Goal: Task Accomplishment & Management: Use online tool/utility

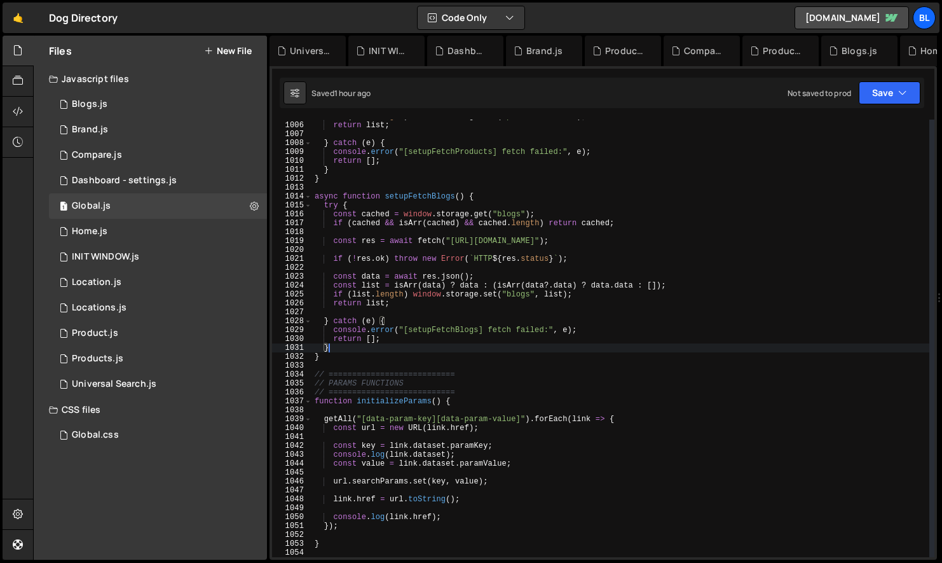
scroll to position [19848, 0]
click at [444, 457] on div "if ( list . length ) window . storage . set ( "products" , list ) ; return list…" at bounding box center [620, 339] width 617 height 455
click at [433, 462] on div "if ( list . length ) window . storage . set ( "products" , list ) ; return list…" at bounding box center [620, 339] width 617 height 455
click at [420, 452] on div "if ( list . length ) window . storage . set ( "products" , list ) ; return list…" at bounding box center [620, 339] width 617 height 455
click at [474, 444] on div "if ( list . length ) window . storage . set ( "products" , list ) ; return list…" at bounding box center [620, 339] width 617 height 455
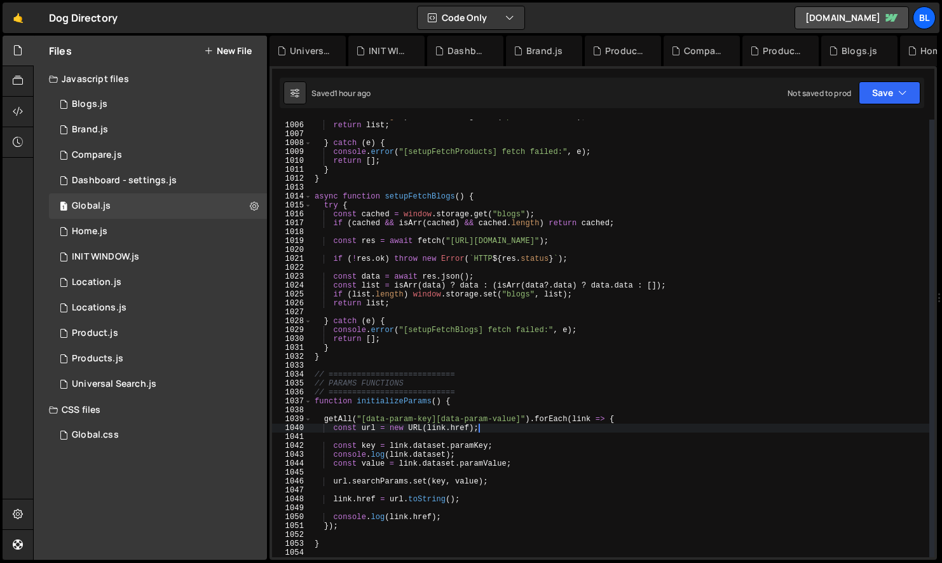
click at [502, 427] on div "if ( list . length ) window . storage . set ( "products" , list ) ; return list…" at bounding box center [620, 339] width 617 height 455
click at [522, 417] on div "if ( list . length ) window . storage . set ( "products" , list ) ; return list…" at bounding box center [620, 339] width 617 height 455
type textarea "getAll("[data-param-key][data-param-value]").forEach(link => {"
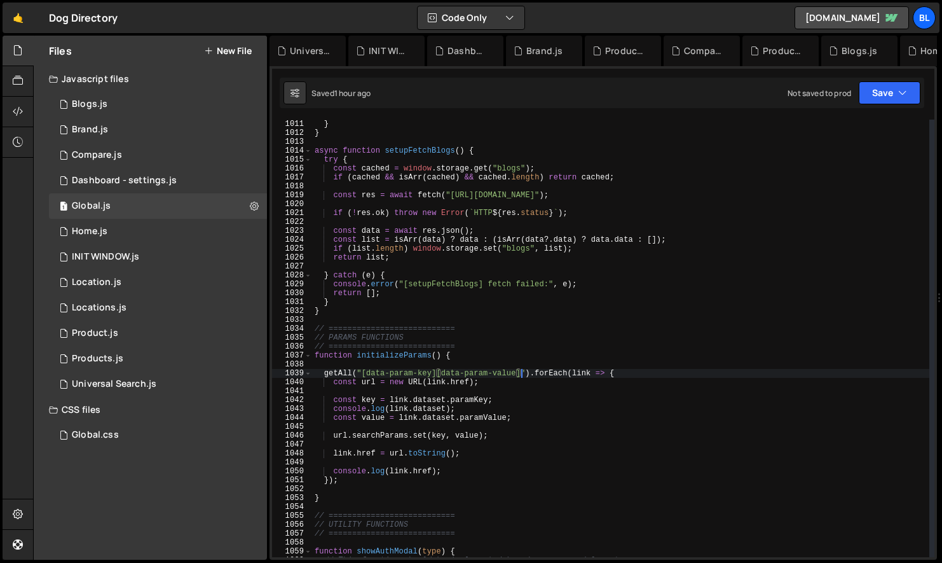
scroll to position [8991, 0]
click at [531, 423] on div "} } async function setupFetchBlogs ( ) { try { const cached = window . storage …" at bounding box center [620, 347] width 617 height 455
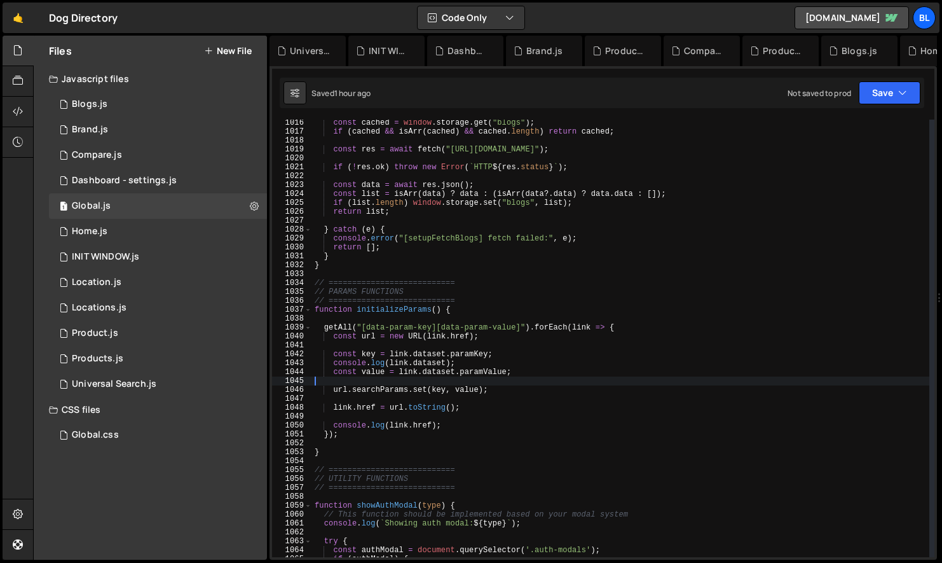
scroll to position [9037, 0]
click at [407, 310] on div "const cached = window . storage . get ( "blogs" ) ; if ( [PERSON_NAME] && isArr…" at bounding box center [620, 345] width 617 height 455
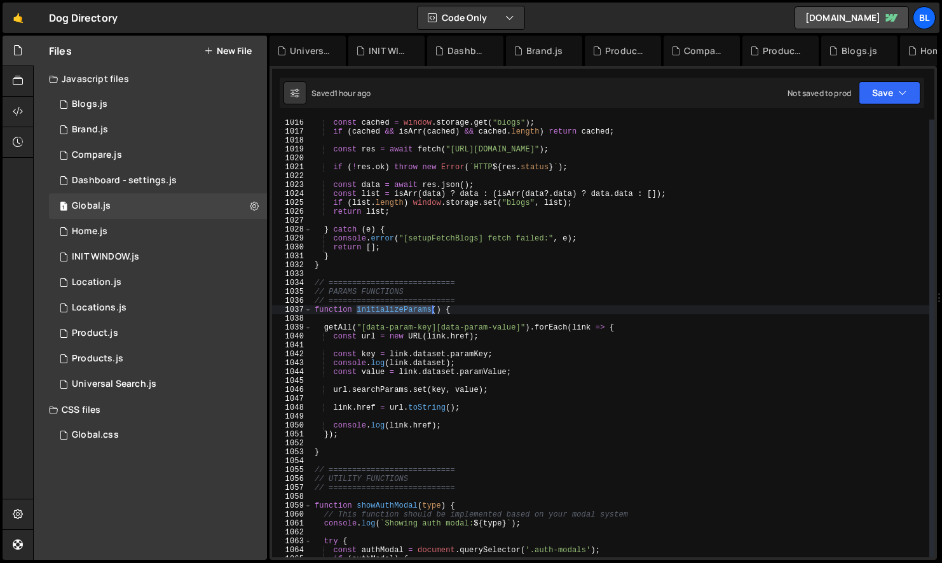
click at [407, 310] on div "const cached = window . storage . get ( "blogs" ) ; if ( [PERSON_NAME] && isArr…" at bounding box center [620, 345] width 617 height 455
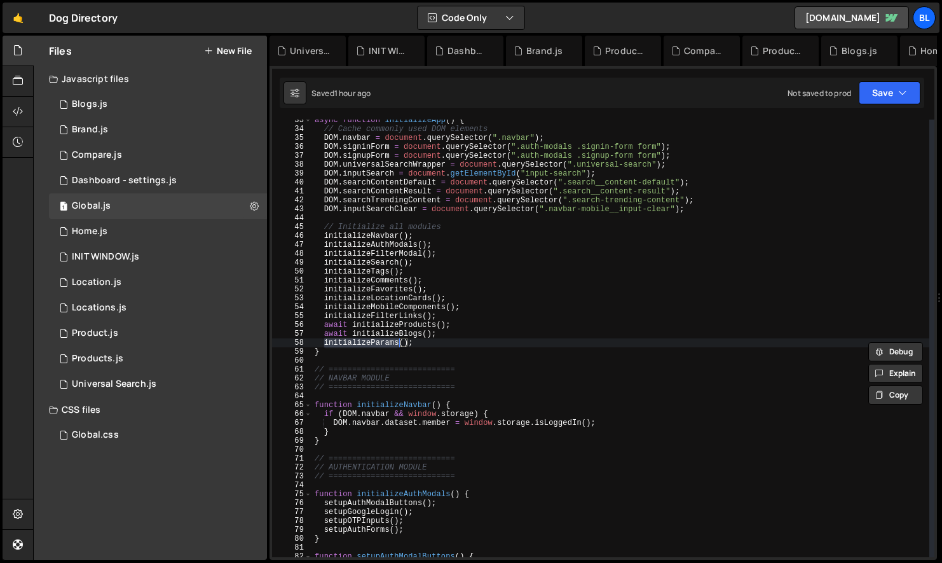
type textarea "function initializeParams() {"
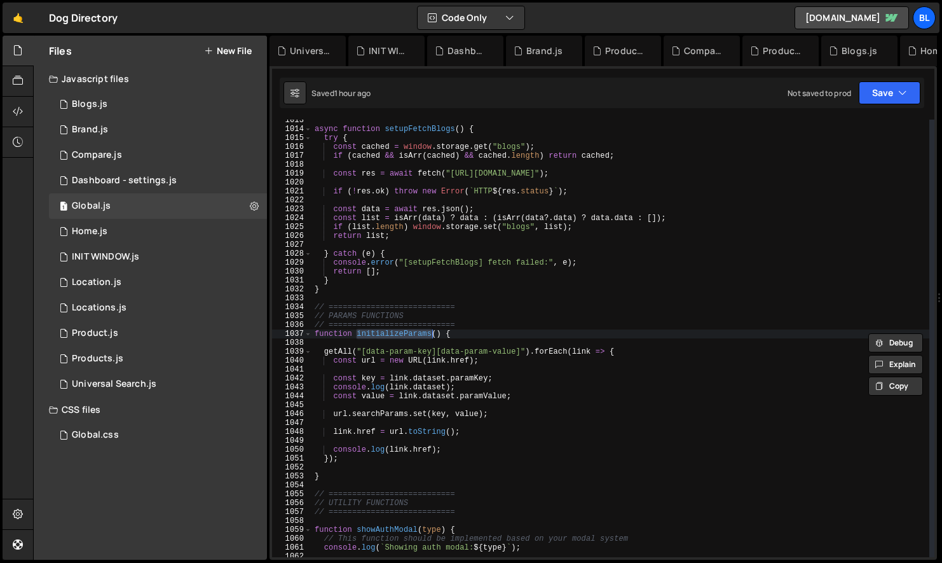
scroll to position [9013, 0]
click at [394, 333] on div "async function setupFetchBlogs ( ) { try { const cached = window . storage . ge…" at bounding box center [620, 338] width 617 height 437
click at [393, 341] on div "async function setupFetchBlogs ( ) { try { const cached = window . storage . ge…" at bounding box center [620, 343] width 617 height 455
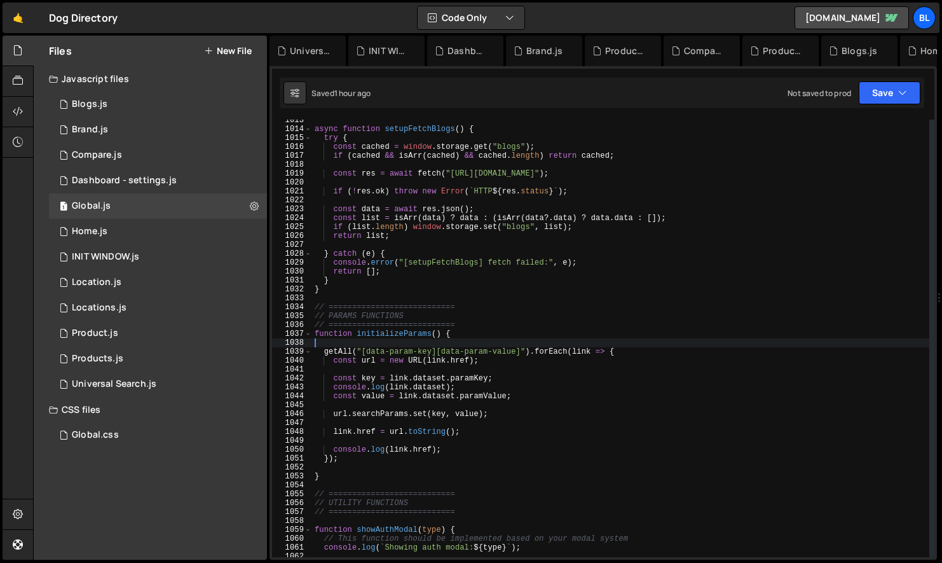
type textarea "="
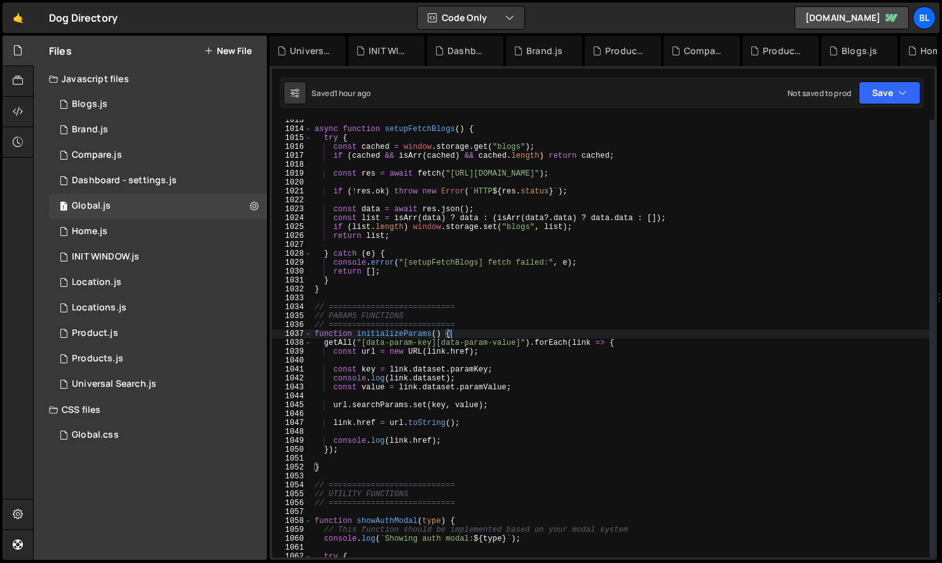
click at [556, 453] on div "async function setupFetchBlogs ( ) { try { const cached = window . storage . ge…" at bounding box center [620, 343] width 617 height 455
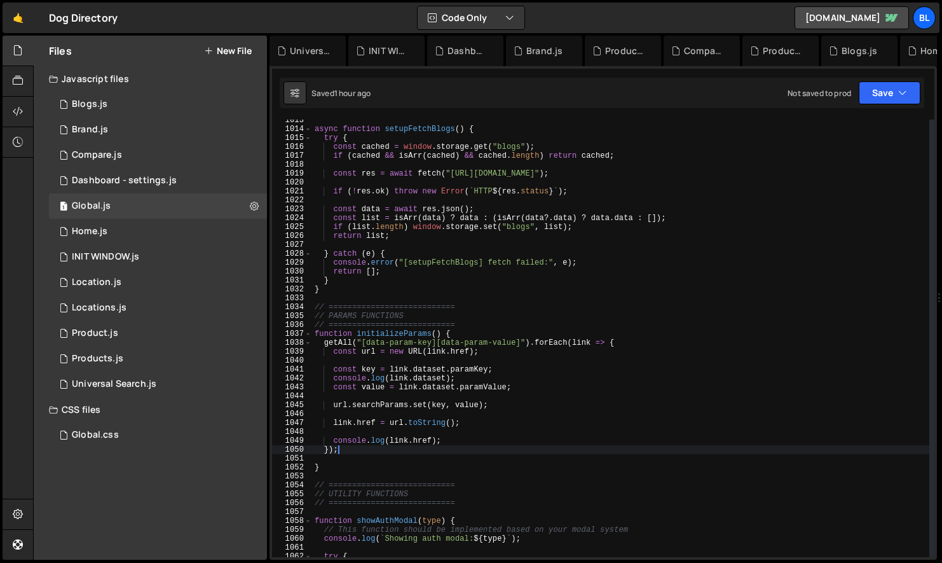
click at [488, 469] on div "async function setupFetchBlogs ( ) { try { const cached = window . storage . ge…" at bounding box center [620, 343] width 617 height 455
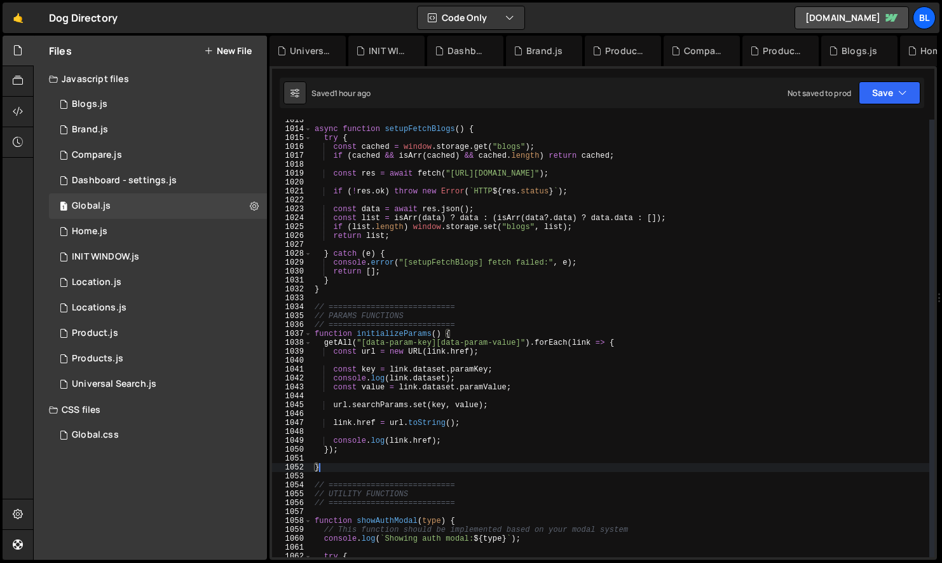
click at [482, 407] on div "async function setupFetchBlogs ( ) { try { const cached = window . storage . ge…" at bounding box center [620, 343] width 617 height 455
type textarea "url.searchParams.set(key, value);"
click at [467, 434] on div "async function setupFetchBlogs ( ) { try { const cached = window . storage . ge…" at bounding box center [620, 343] width 617 height 455
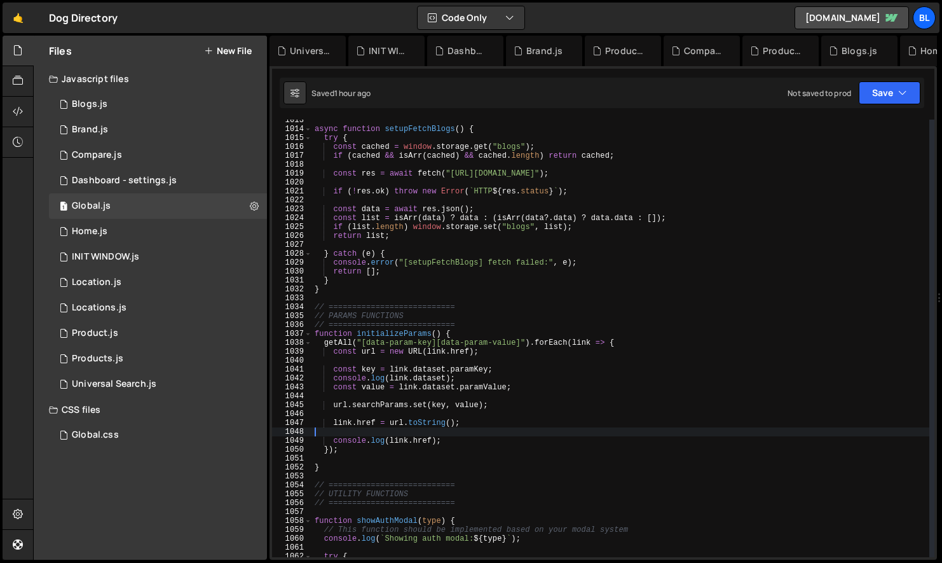
click at [467, 434] on div "async function setupFetchBlogs ( ) { try { const cached = window . storage . ge…" at bounding box center [620, 343] width 617 height 455
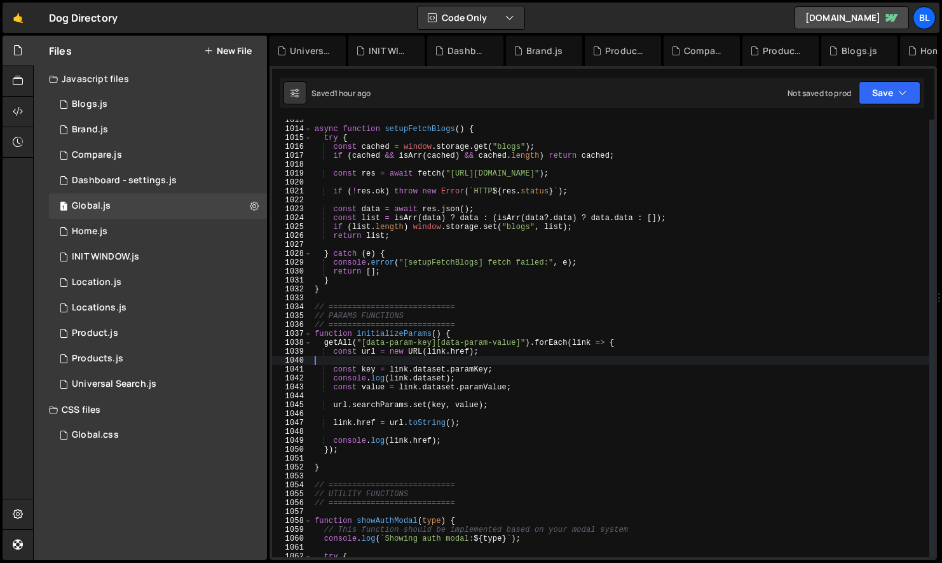
click at [417, 362] on div "async function setupFetchBlogs ( ) { try { const cached = window . storage . ge…" at bounding box center [620, 343] width 617 height 455
click at [366, 352] on div "async function setupFetchBlogs ( ) { try { const cached = window . storage . ge…" at bounding box center [620, 343] width 617 height 455
type textarea "const url = new URL(link.href);"
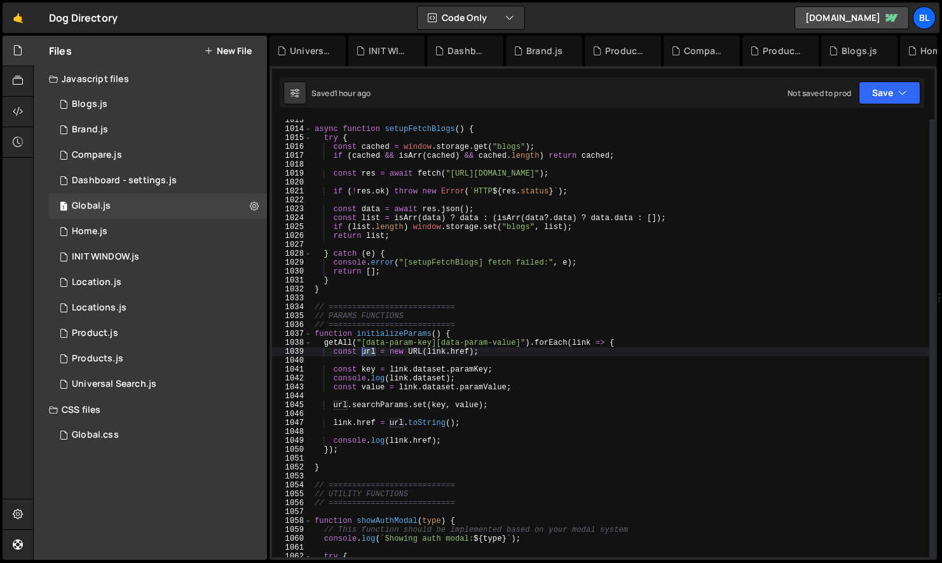
click at [366, 352] on div "async function setupFetchBlogs ( ) { try { const cached = window . storage . ge…" at bounding box center [620, 343] width 617 height 455
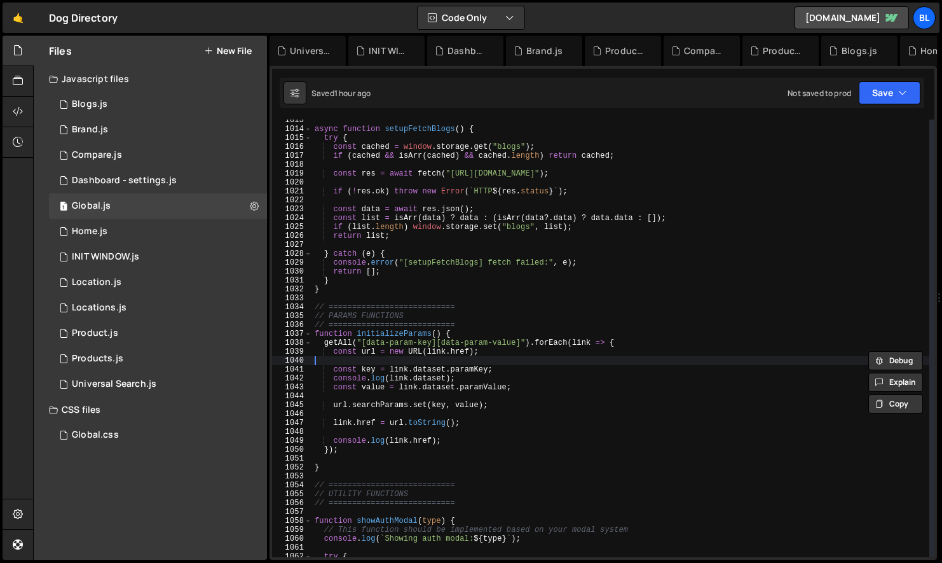
click at [457, 363] on div "async function setupFetchBlogs ( ) { try { const cached = window . storage . ge…" at bounding box center [620, 343] width 617 height 455
click at [455, 369] on div "async function setupFetchBlogs ( ) { try { const cached = window . storage . ge…" at bounding box center [620, 343] width 617 height 455
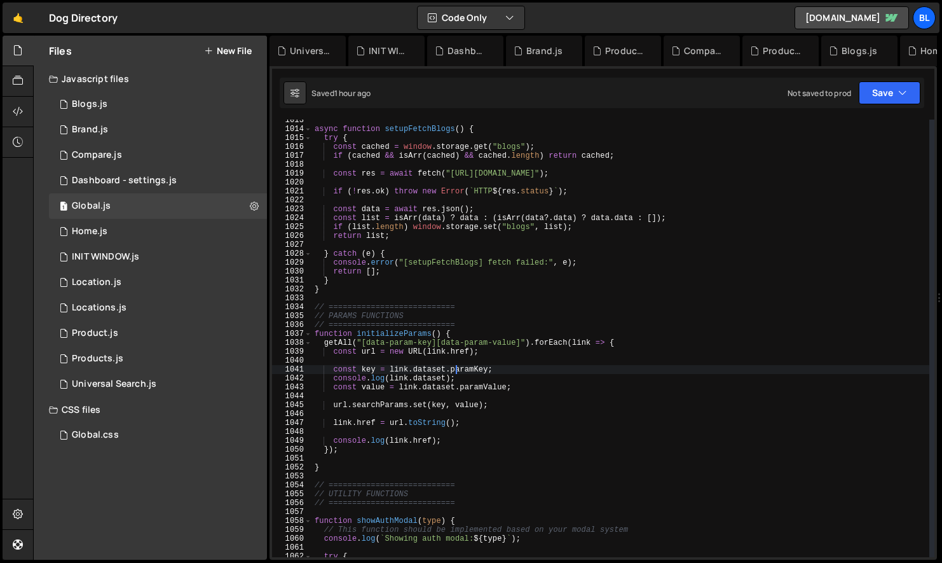
click at [364, 350] on div "async function setupFetchBlogs ( ) { try { const cached = window . storage . ge…" at bounding box center [620, 343] width 617 height 455
type textarea "const url = new URL(link.href);"
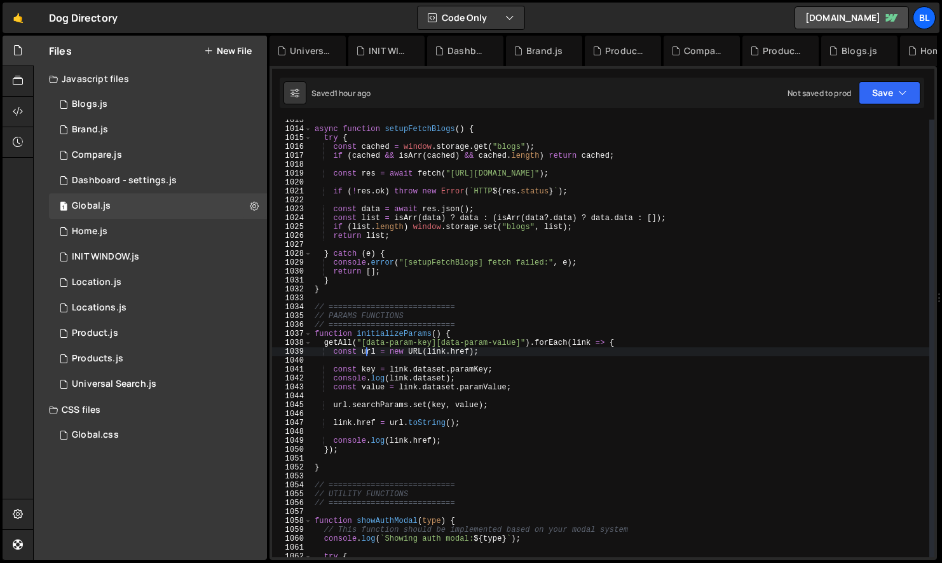
click at [364, 350] on div "async function setupFetchBlogs ( ) { try { const cached = window . storage . ge…" at bounding box center [620, 343] width 617 height 455
click at [432, 361] on div "async function setupFetchBlogs ( ) { try { const cached = window . storage . ge…" at bounding box center [620, 343] width 617 height 455
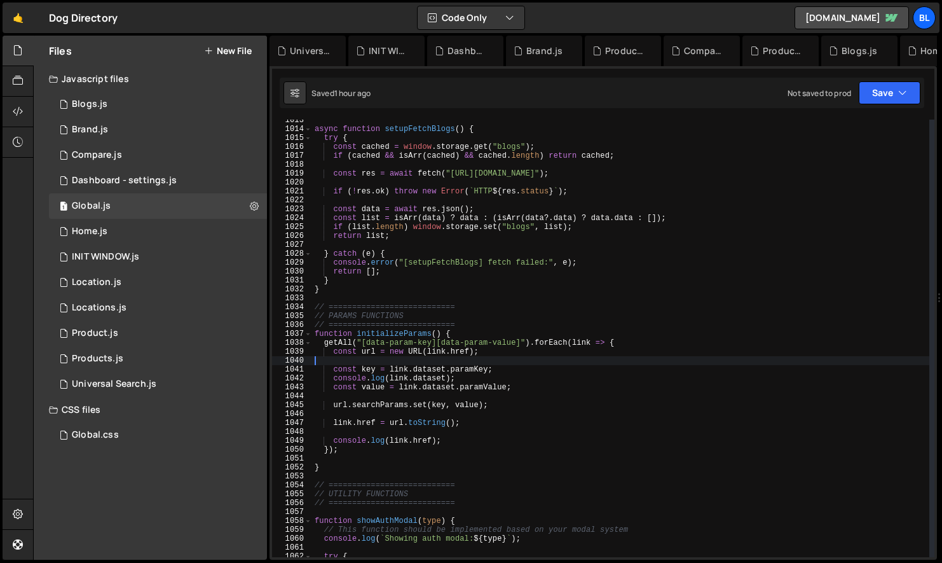
click at [431, 372] on div "async function setupFetchBlogs ( ) { try { const cached = window . storage . ge…" at bounding box center [620, 343] width 617 height 455
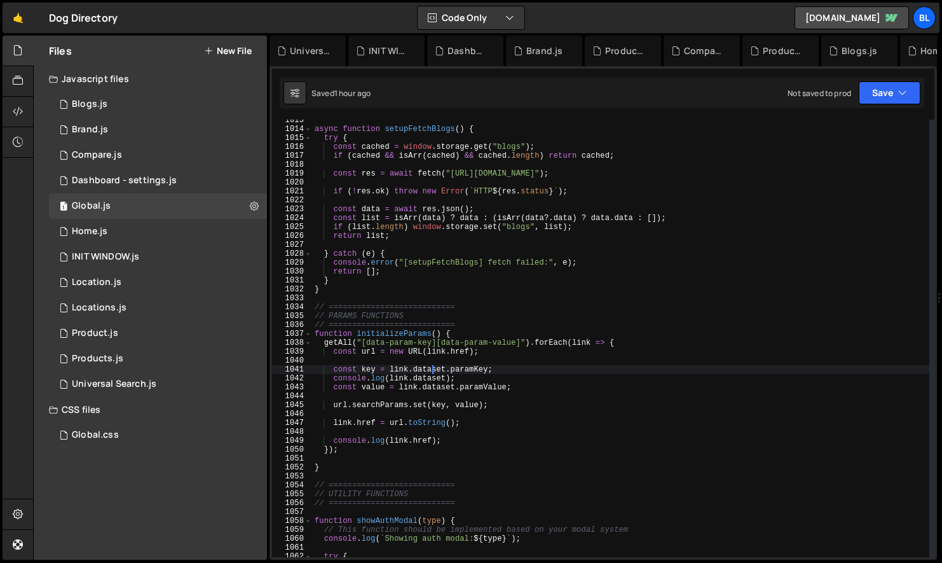
click at [389, 369] on div "async function setupFetchBlogs ( ) { try { const cached = window . storage . ge…" at bounding box center [620, 343] width 617 height 455
click at [389, 368] on div "async function setupFetchBlogs ( ) { try { const cached = window . storage . ge…" at bounding box center [620, 343] width 617 height 455
click at [422, 371] on div "async function setupFetchBlogs ( ) { try { const cached = window . storage . ge…" at bounding box center [620, 343] width 617 height 455
type textarea "const key = link.dataset.paramKey;"
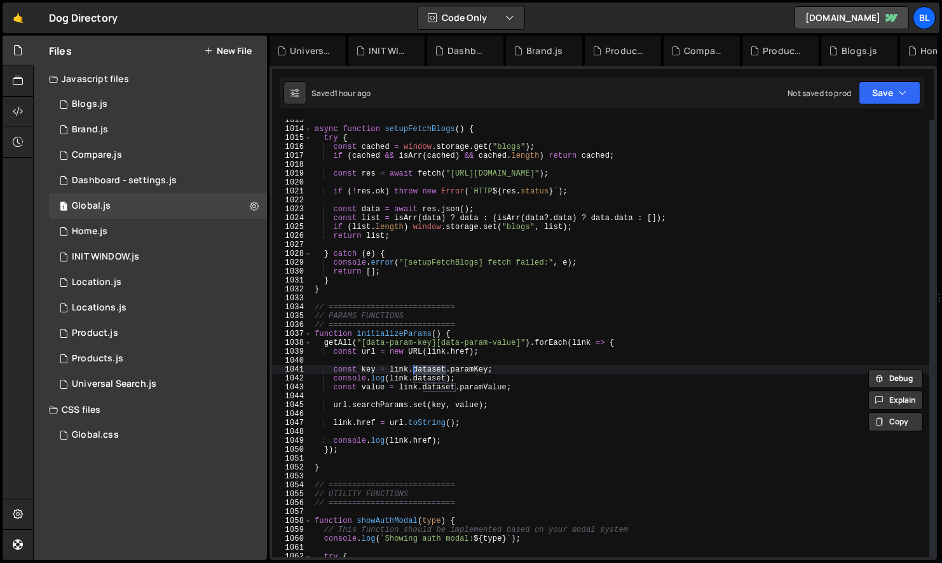
click at [448, 367] on div "async function setupFetchBlogs ( ) { try { const cached = window . storage . ge…" at bounding box center [620, 338] width 617 height 437
click at [457, 367] on div "async function setupFetchBlogs ( ) { try { const cached = window . storage . ge…" at bounding box center [620, 343] width 617 height 455
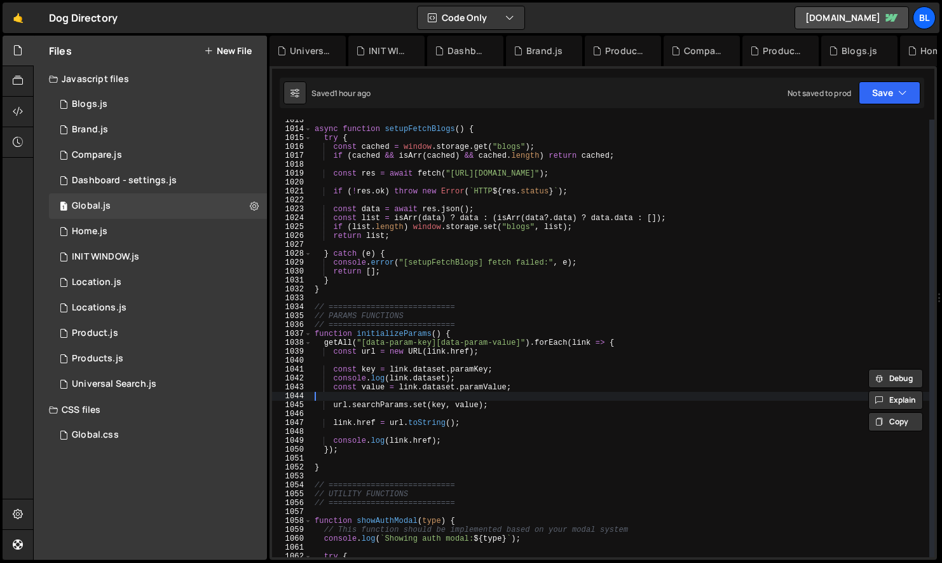
click at [427, 396] on div "async function setupFetchBlogs ( ) { try { const cached = window . storage . ge…" at bounding box center [620, 343] width 617 height 455
click at [409, 393] on div "async function setupFetchBlogs ( ) { try { const cached = window . storage . ge…" at bounding box center [620, 343] width 617 height 455
drag, startPoint x: 385, startPoint y: 368, endPoint x: 306, endPoint y: 297, distance: 106.7
click at [385, 368] on div "async function setupFetchBlogs ( ) { try { const cached = window . storage . ge…" at bounding box center [620, 343] width 617 height 455
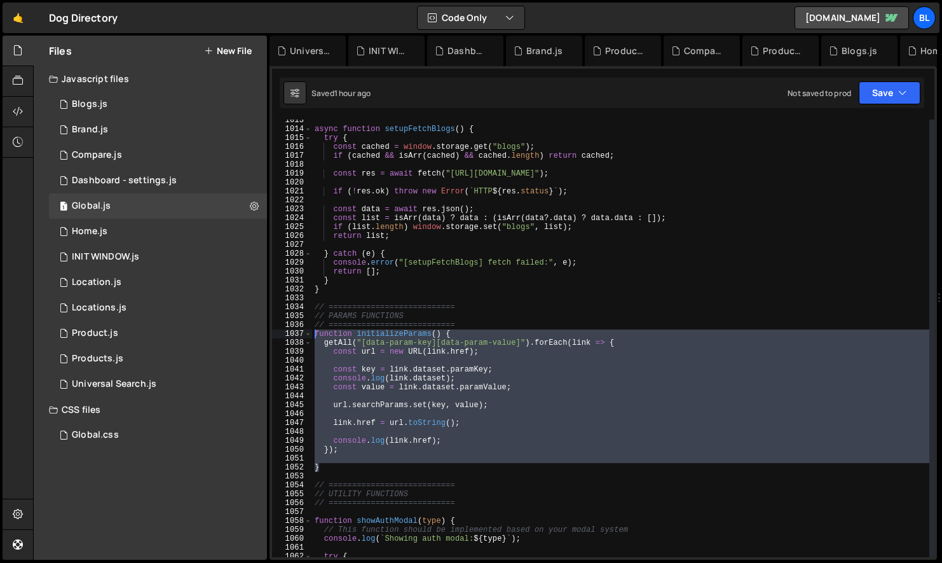
drag, startPoint x: 329, startPoint y: 465, endPoint x: 300, endPoint y: 329, distance: 138.4
click at [300, 329] on div "const key = link.dataset.[PERSON_NAME]; 1013 1014 1015 1016 1017 1018 1019 1020…" at bounding box center [603, 338] width 663 height 437
type textarea "function initializeParams() { getAll("[data-param-key][data-param-value]").forE…"
paste textarea
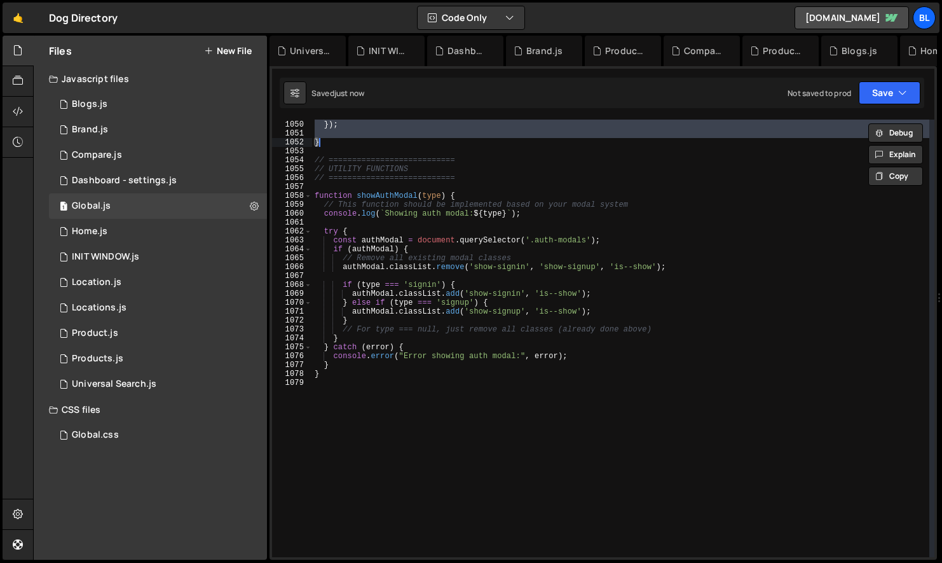
scroll to position [9200, 0]
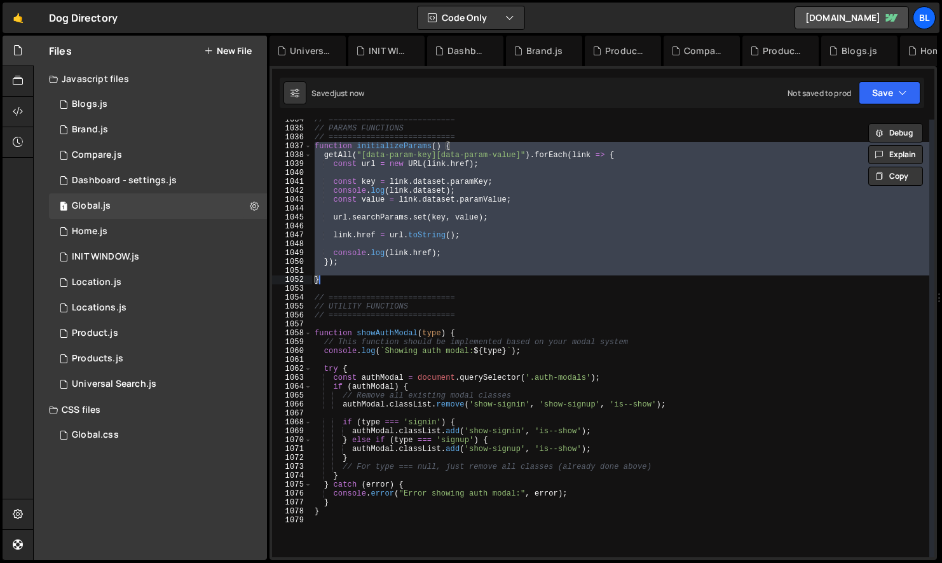
click at [347, 258] on div "// =========================== // PARAMS FUNCTIONS // =========================…" at bounding box center [620, 338] width 617 height 437
type textarea "});"
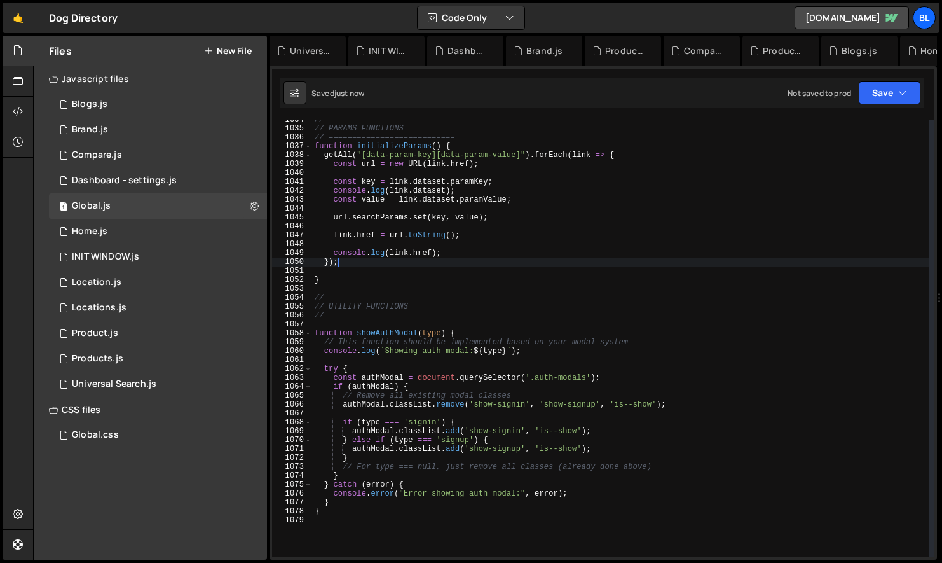
click at [348, 268] on div "// =========================== // PARAMS FUNCTIONS // =========================…" at bounding box center [620, 342] width 617 height 455
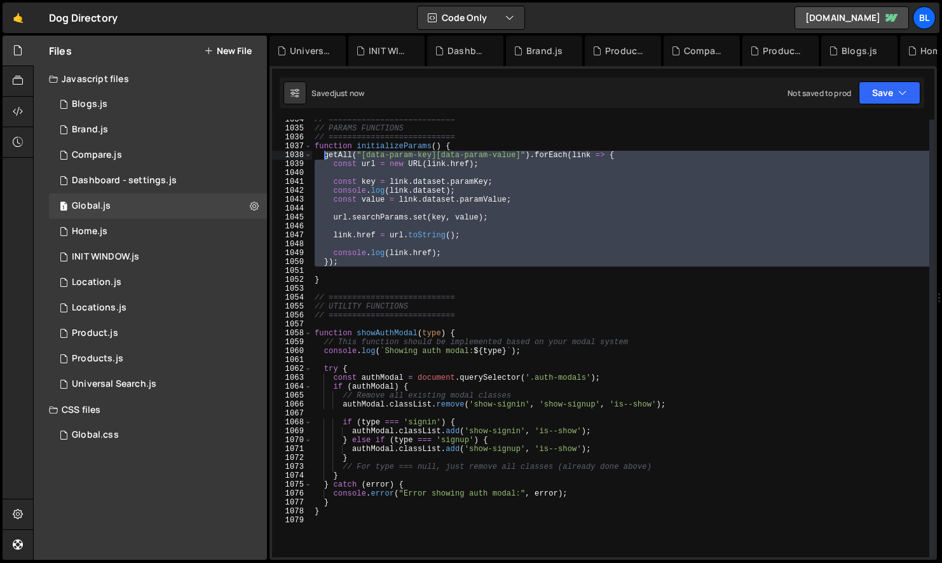
drag, startPoint x: 347, startPoint y: 273, endPoint x: 321, endPoint y: 156, distance: 119.7
click at [321, 156] on div "// =========================== // PARAMS FUNCTIONS // =========================…" at bounding box center [620, 342] width 617 height 455
type textarea "getAll("[data-param-key][data-param-value]").forEach(link => { const url = new …"
paste textarea
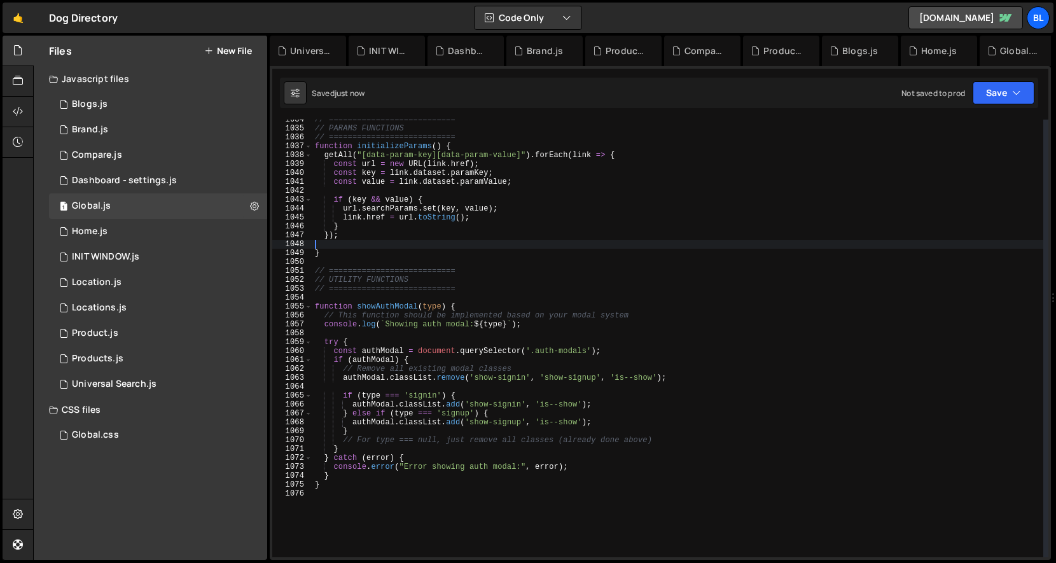
drag, startPoint x: 559, startPoint y: 217, endPoint x: 404, endPoint y: 155, distance: 166.6
click at [559, 217] on div "// =========================== // PARAMS FUNCTIONS // =========================…" at bounding box center [677, 342] width 731 height 455
type textarea "link.href = url.toString();"
click at [614, 492] on div "// =========================== // PARAMS FUNCTIONS // =========================…" at bounding box center [677, 342] width 731 height 455
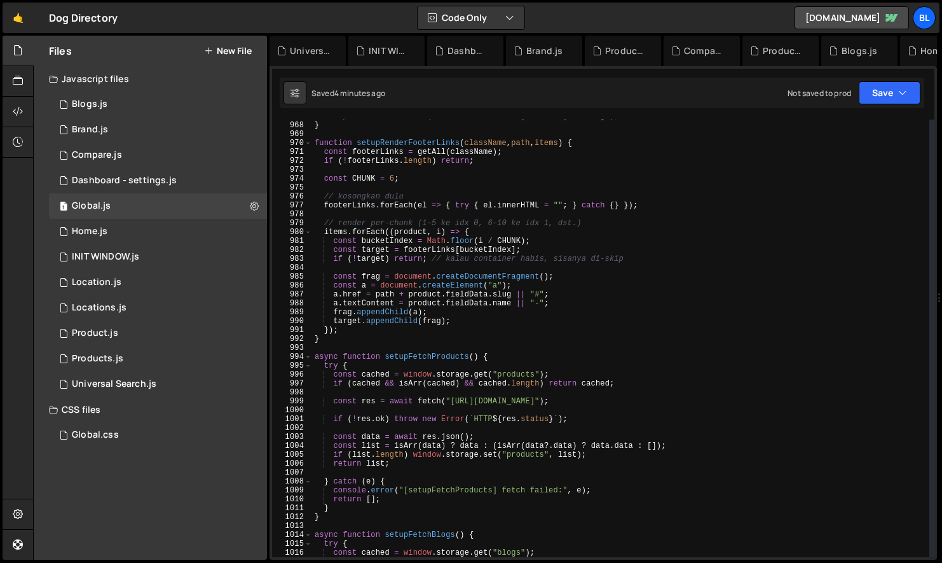
scroll to position [8515, 0]
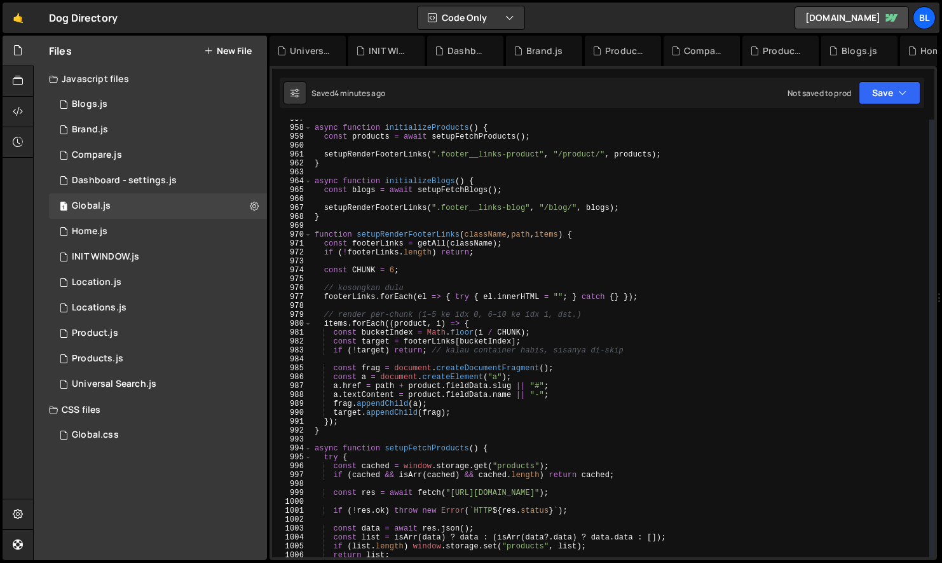
click at [597, 156] on div "async function initializeProducts ( ) { const products = await setupFetchProduc…" at bounding box center [620, 341] width 617 height 455
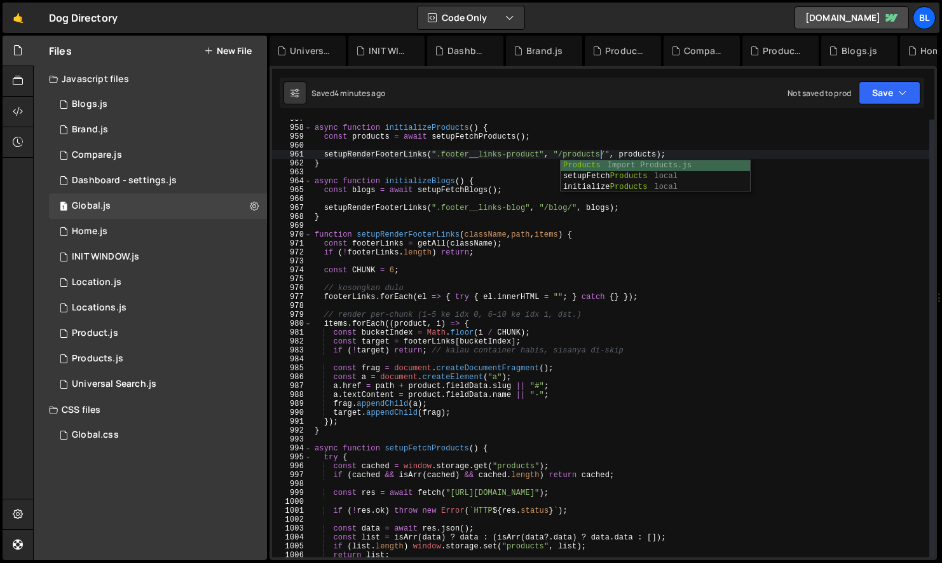
scroll to position [0, 23]
type textarea "setupRenderFooterLinks(".footer__links-product", "/products/", products);"
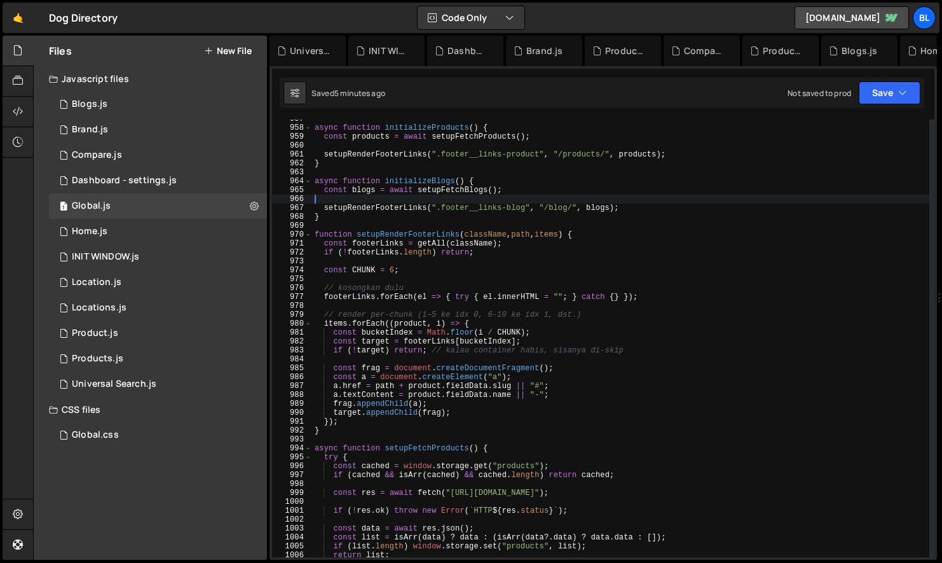
click at [550, 200] on div "async function initializeProducts ( ) { const products = await setupFetchProduc…" at bounding box center [620, 341] width 617 height 455
click at [567, 210] on div "async function initializeProducts ( ) { const products = await setupFetchProduc…" at bounding box center [620, 341] width 617 height 455
type textarea "setupRenderFooterLinks(".footer__links-blog", "/blogs/", blogs);"
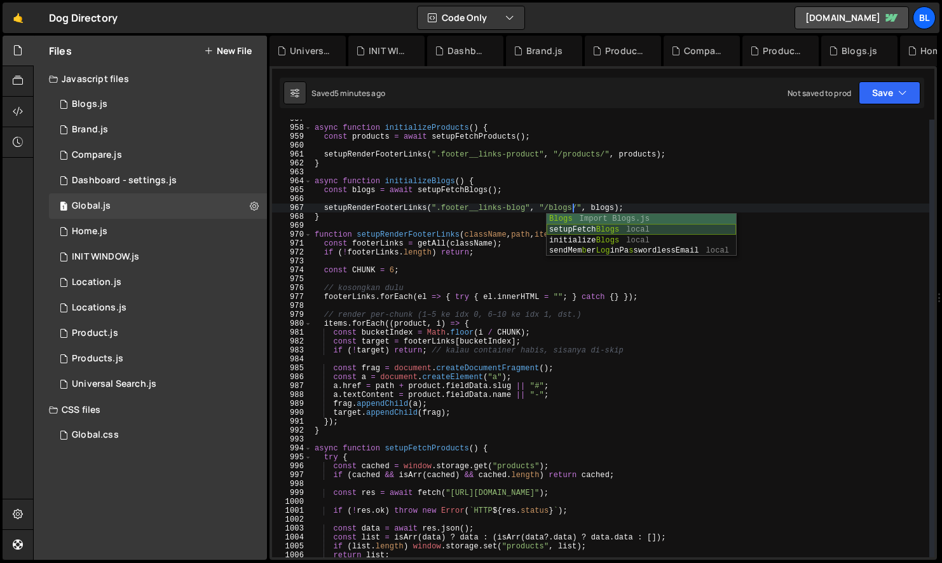
scroll to position [0, 20]
click at [623, 265] on div "async function initializeProducts ( ) { const products = await setupFetchProduc…" at bounding box center [620, 341] width 617 height 455
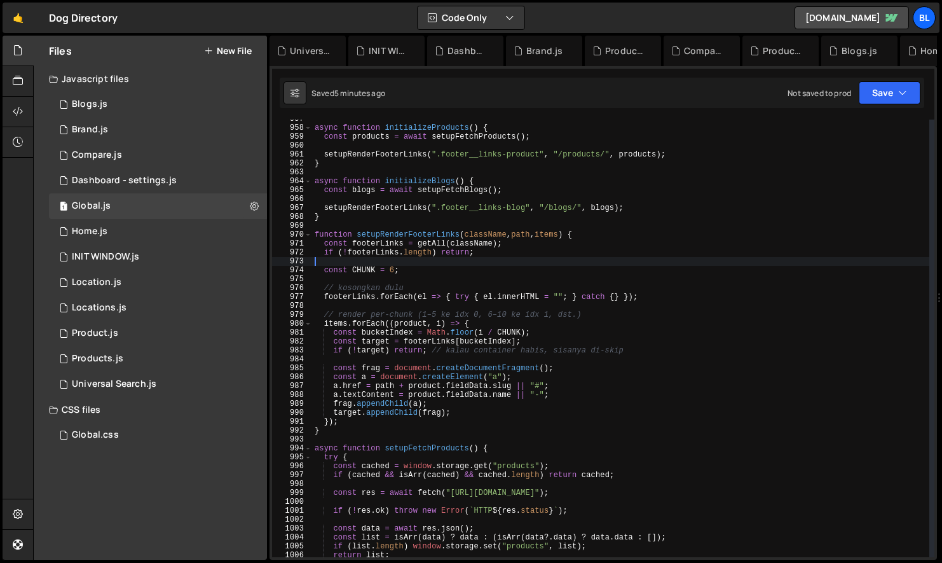
scroll to position [0, 0]
click at [137, 236] on div "1 Home.js 0" at bounding box center [158, 231] width 218 height 25
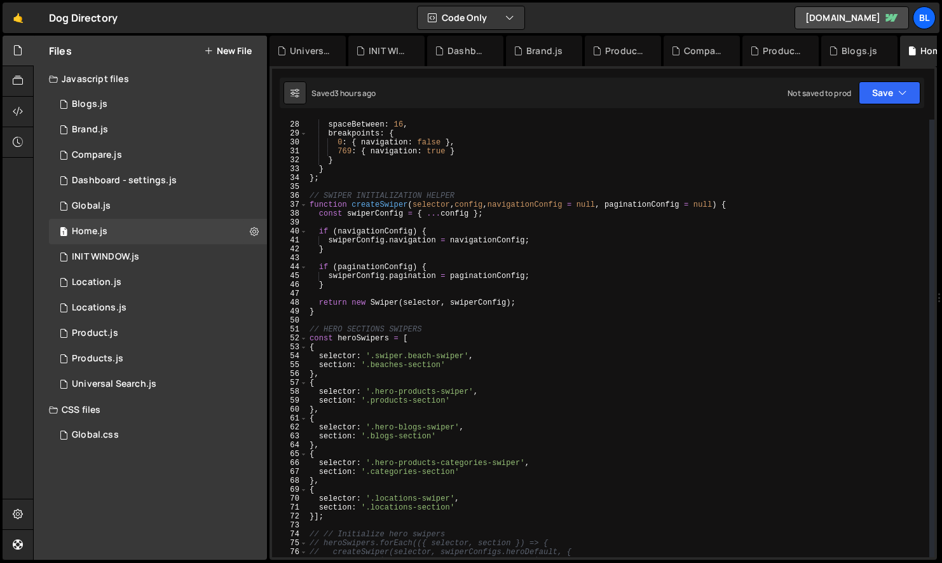
scroll to position [285, 0]
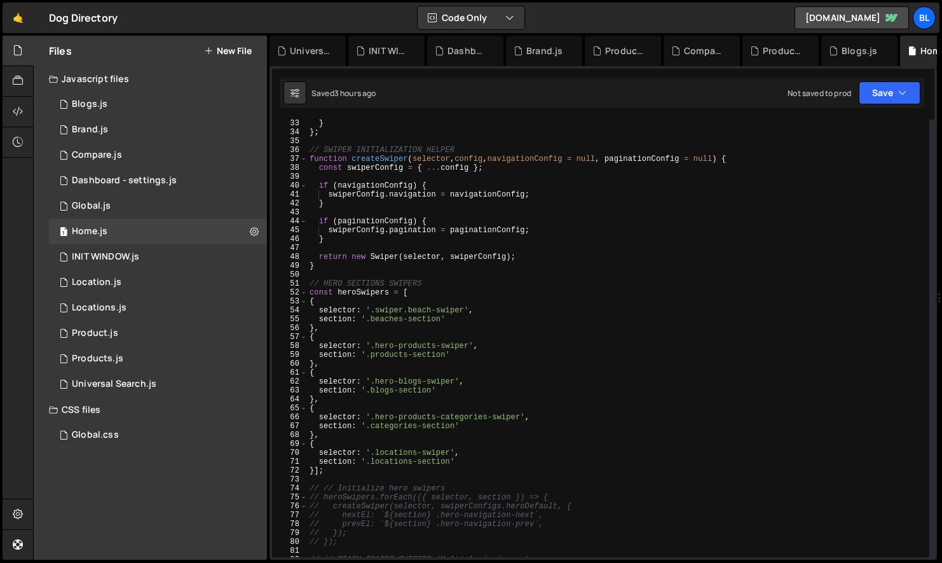
click at [369, 321] on div "} } ; // SWIPER INITIALIZATION HELPER function createSwiper ( selector , config…" at bounding box center [618, 346] width 623 height 455
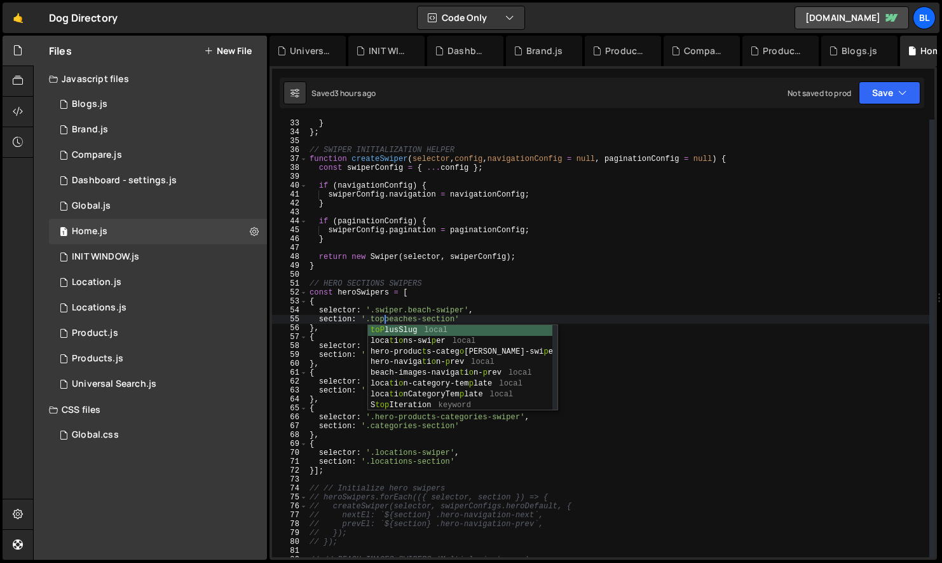
scroll to position [0, 6]
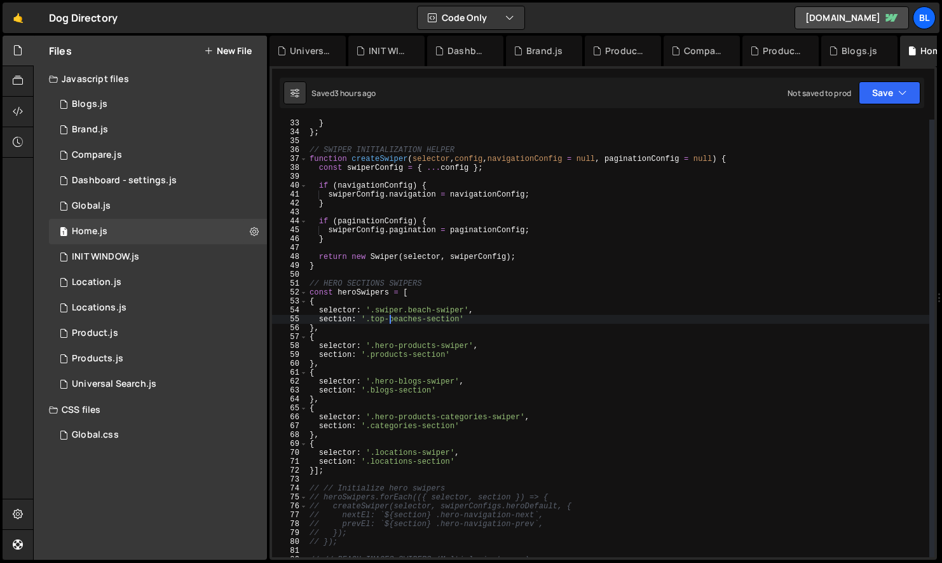
click at [463, 309] on div "} } ; // SWIPER INITIALIZATION HELPER function createSwiper ( selector , config…" at bounding box center [618, 346] width 623 height 455
click at [408, 306] on div "} } ; // SWIPER INITIALIZATION HELPER function createSwiper ( selector , config…" at bounding box center [618, 346] width 623 height 455
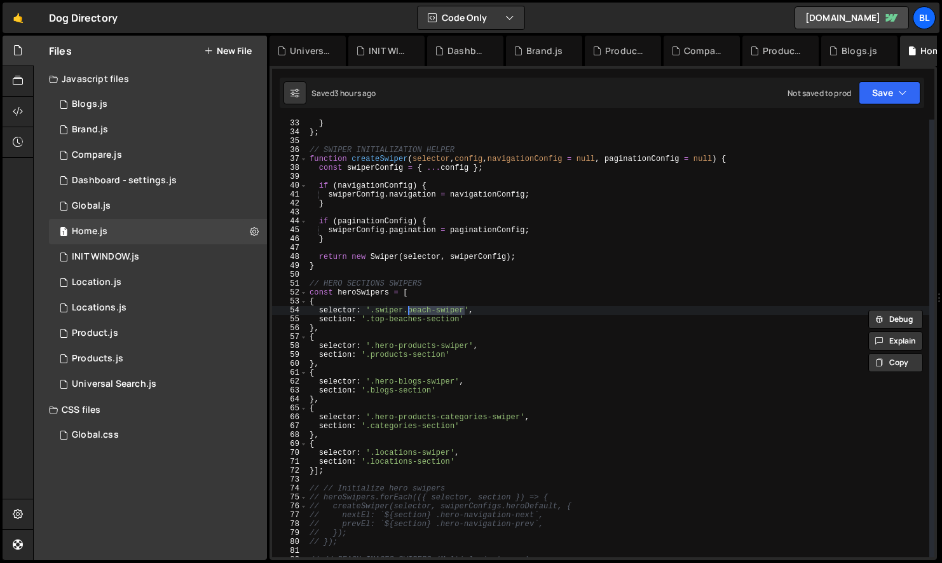
click at [420, 310] on div "} } ; // SWIPER INITIALIZATION HELPER function createSwiper ( selector , config…" at bounding box center [618, 346] width 623 height 455
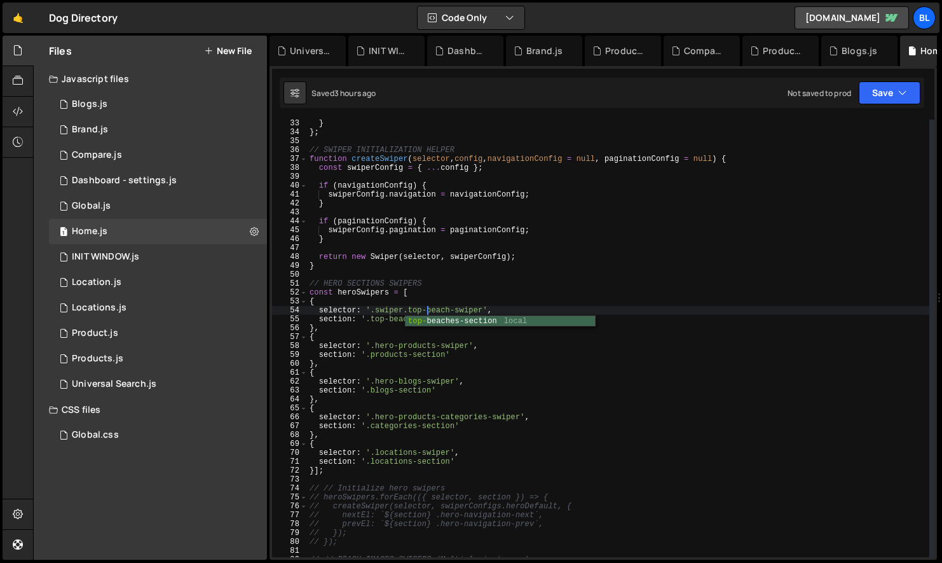
scroll to position [0, 9]
drag, startPoint x: 409, startPoint y: 310, endPoint x: 483, endPoint y: 308, distance: 73.8
click at [483, 308] on div "} } ; // SWIPER INITIALIZATION HELPER function createSwiper ( selector , config…" at bounding box center [618, 346] width 623 height 455
click at [448, 355] on div "} } ; // SWIPER INITIALIZATION HELPER function createSwiper ( selector , config…" at bounding box center [618, 346] width 623 height 455
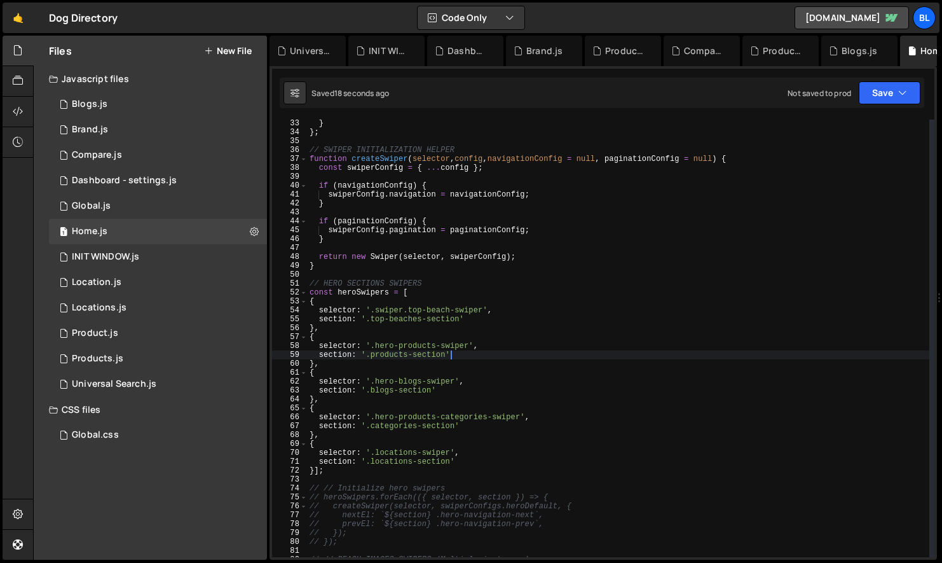
click at [351, 295] on div "} } ; // SWIPER INITIALIZATION HELPER function createSwiper ( selector , config…" at bounding box center [618, 346] width 623 height 455
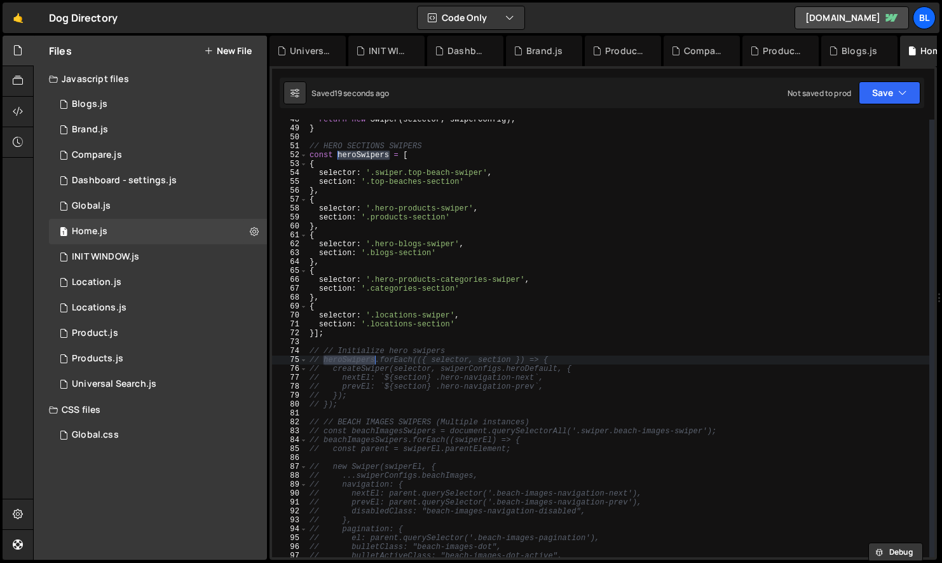
scroll to position [422, 0]
click at [377, 399] on div "return new Swiper ( selector , swiperConfig ) ; } // HERO SECTIONS SWIPERS cons…" at bounding box center [618, 342] width 623 height 455
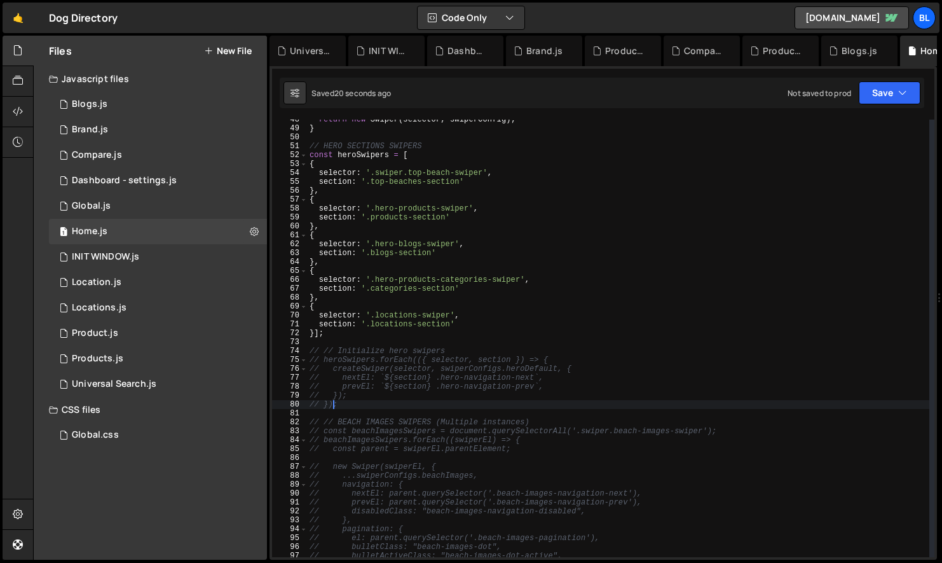
click at [334, 404] on div "return new Swiper ( selector , swiperConfig ) ; } // HERO SECTIONS SWIPERS cons…" at bounding box center [618, 342] width 623 height 455
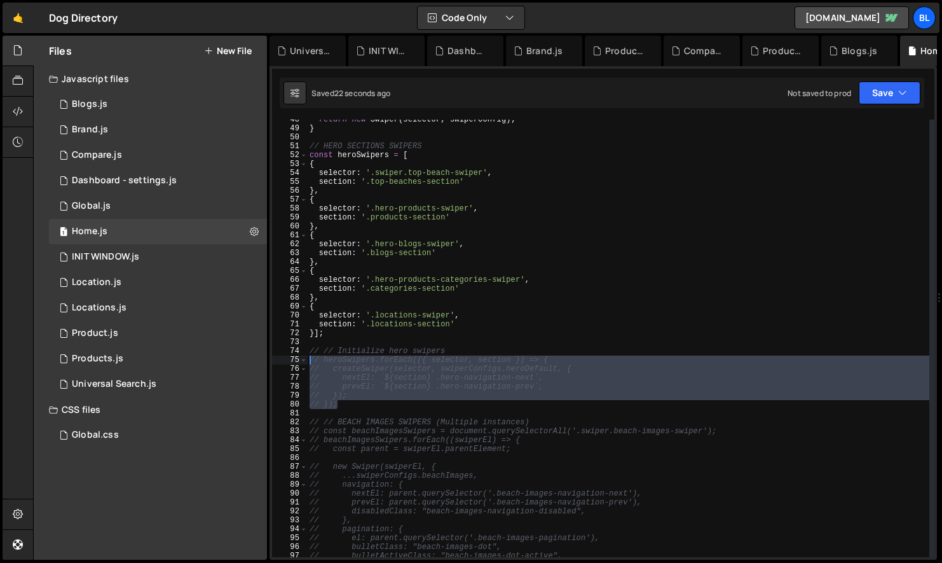
drag, startPoint x: 345, startPoint y: 401, endPoint x: 309, endPoint y: 359, distance: 55.0
click at [309, 359] on div "return new Swiper ( selector , swiperConfig ) ; } // HERO SECTIONS SWIPERS cons…" at bounding box center [618, 342] width 623 height 455
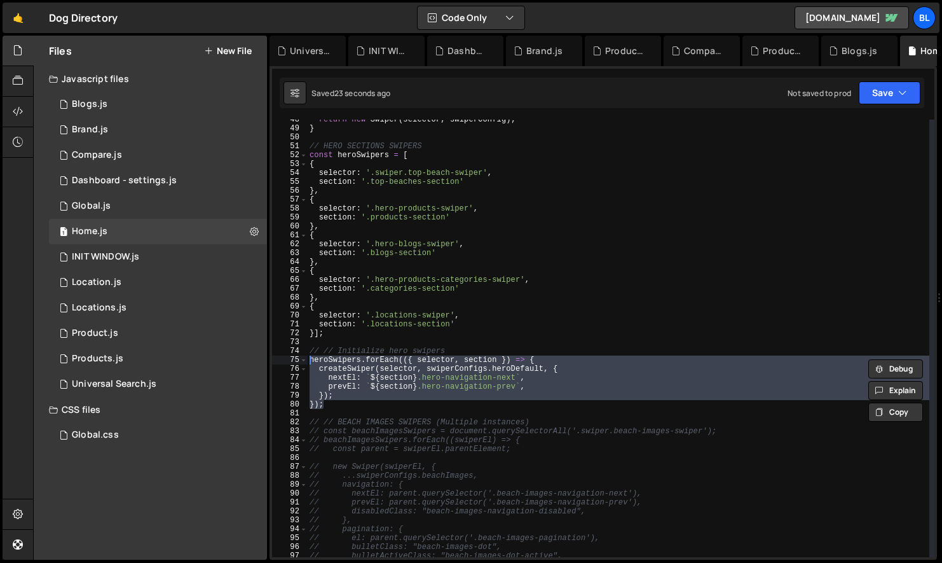
click at [462, 309] on div "return new Swiper ( selector , swiperConfig ) ; } // HERO SECTIONS SWIPERS cons…" at bounding box center [618, 342] width 623 height 455
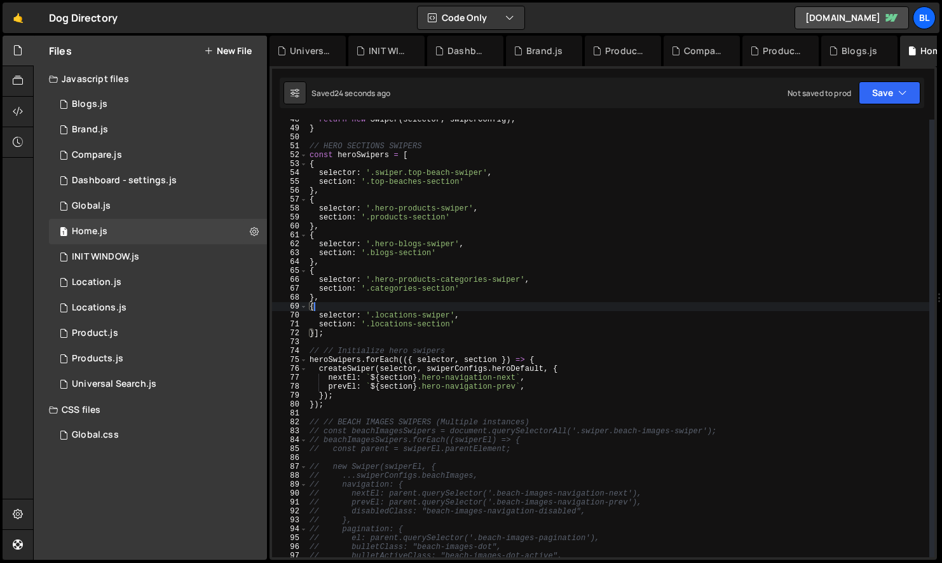
click at [313, 332] on div "return new Swiper ( selector , swiperConfig ) ; } // HERO SECTIONS SWIPERS cons…" at bounding box center [618, 342] width 623 height 455
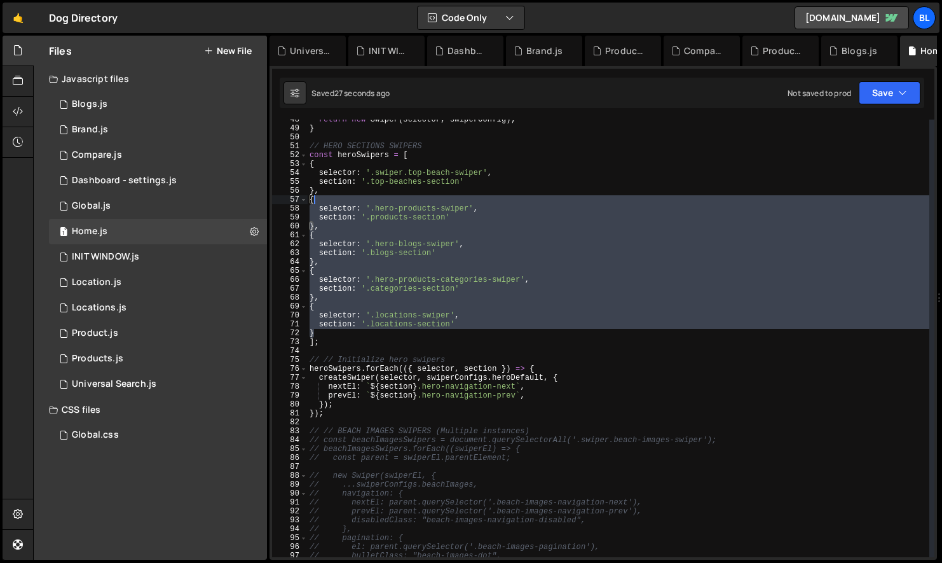
drag, startPoint x: 327, startPoint y: 335, endPoint x: 313, endPoint y: 202, distance: 133.7
click at [313, 202] on div "return new Swiper ( selector , swiperConfig ) ; } // HERO SECTIONS SWIPERS cons…" at bounding box center [618, 342] width 623 height 455
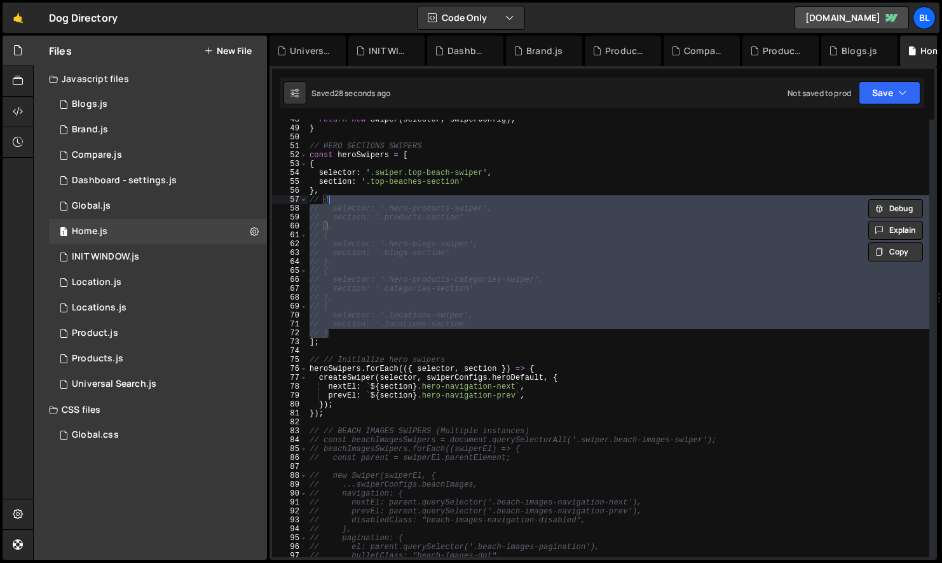
click at [518, 368] on div "return new Swiper ( selector , swiperConfig ) ; } // HERO SECTIONS SWIPERS cons…" at bounding box center [618, 342] width 623 height 455
type textarea "heroSwipers.forEach(({ selector, section }) => {"
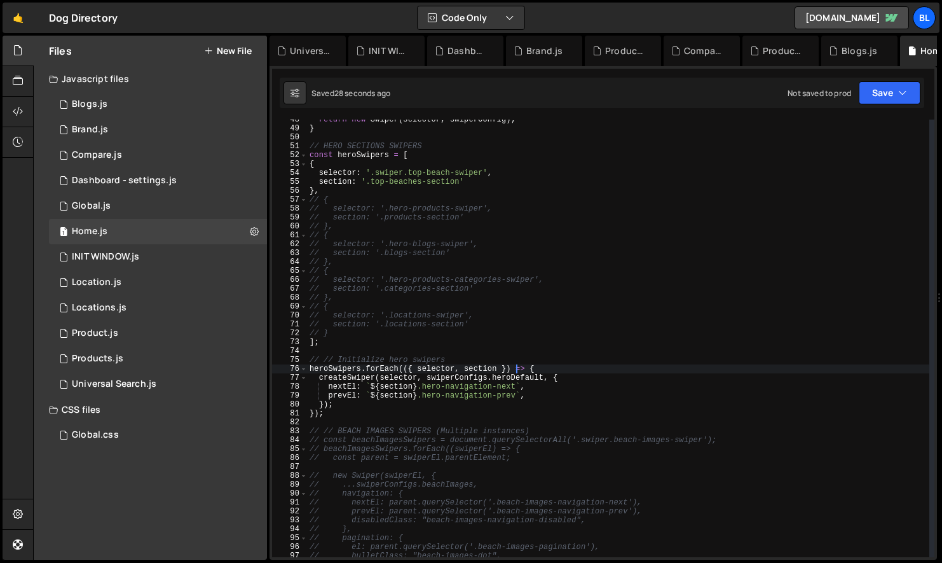
click at [420, 418] on div "return new Swiper ( selector , swiperConfig ) ; } // HERO SECTIONS SWIPERS cons…" at bounding box center [618, 342] width 623 height 455
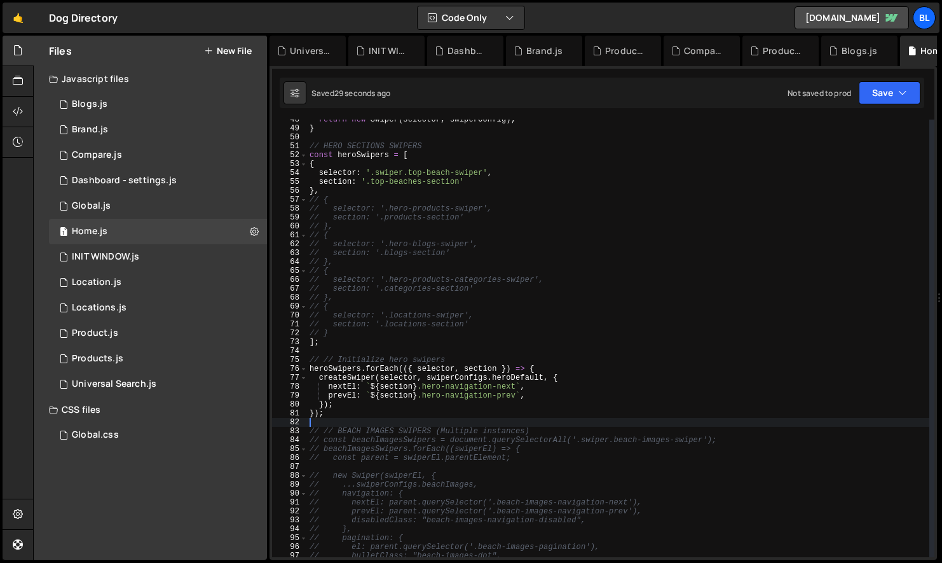
click at [419, 390] on div "return new Swiper ( selector , swiperConfig ) ; } // HERO SECTIONS SWIPERS cons…" at bounding box center [618, 342] width 623 height 455
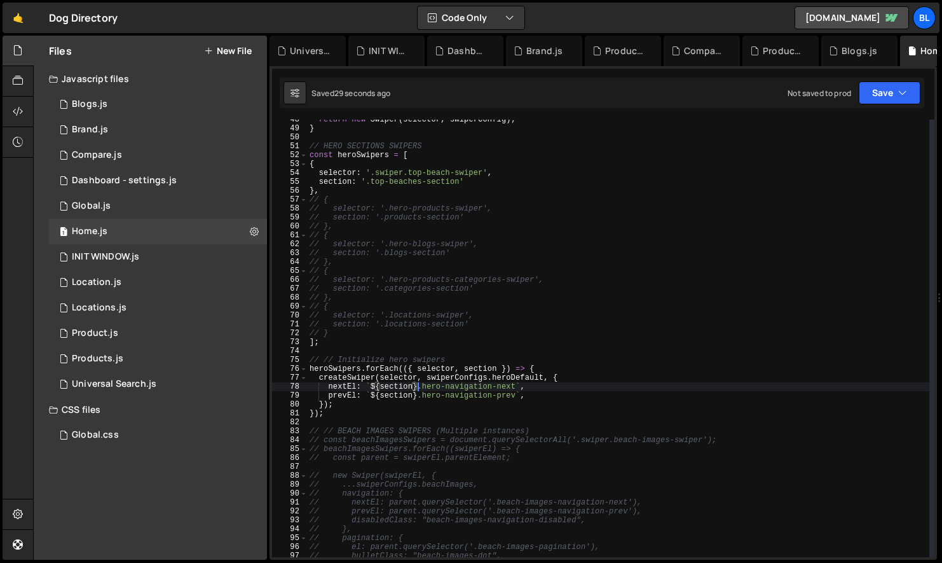
click at [396, 400] on div "return new Swiper ( selector , swiperConfig ) ; } // HERO SECTIONS SWIPERS cons…" at bounding box center [618, 342] width 623 height 455
click at [401, 383] on div "return new Swiper ( selector , swiperConfig ) ; } // HERO SECTIONS SWIPERS cons…" at bounding box center [618, 342] width 623 height 455
click at [473, 394] on div "return new Swiper ( selector , swiperConfig ) ; } // HERO SECTIONS SWIPERS cons…" at bounding box center [618, 342] width 623 height 455
click at [464, 404] on div "return new Swiper ( selector , swiperConfig ) ; } // HERO SECTIONS SWIPERS cons…" at bounding box center [618, 342] width 623 height 455
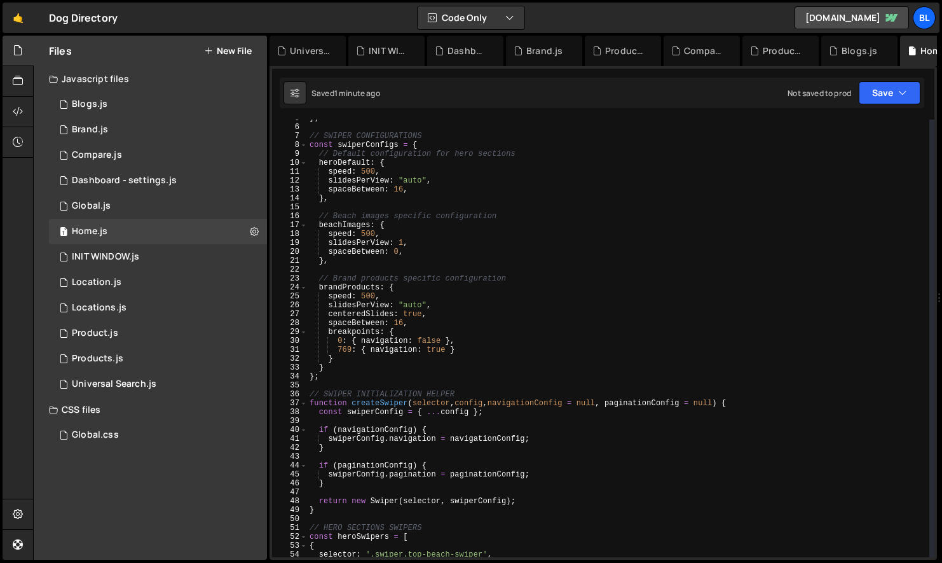
scroll to position [36, 0]
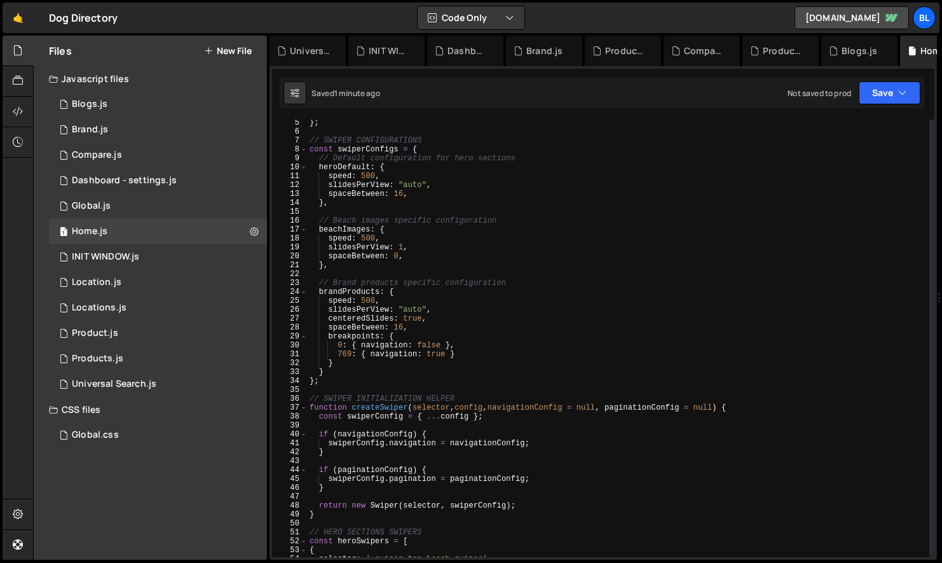
type textarea "});"
click at [118, 205] on div "1 Global.js 0" at bounding box center [158, 205] width 218 height 25
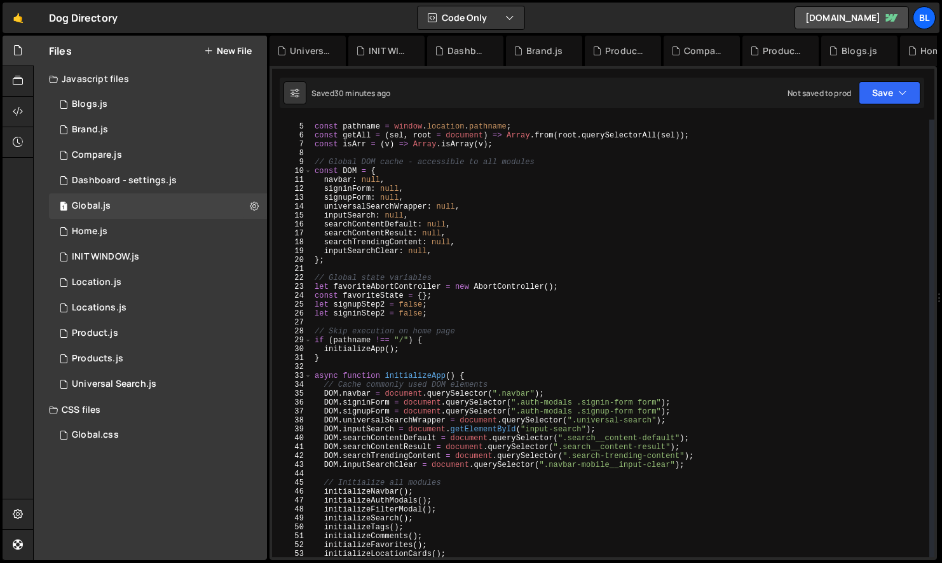
scroll to position [380, 0]
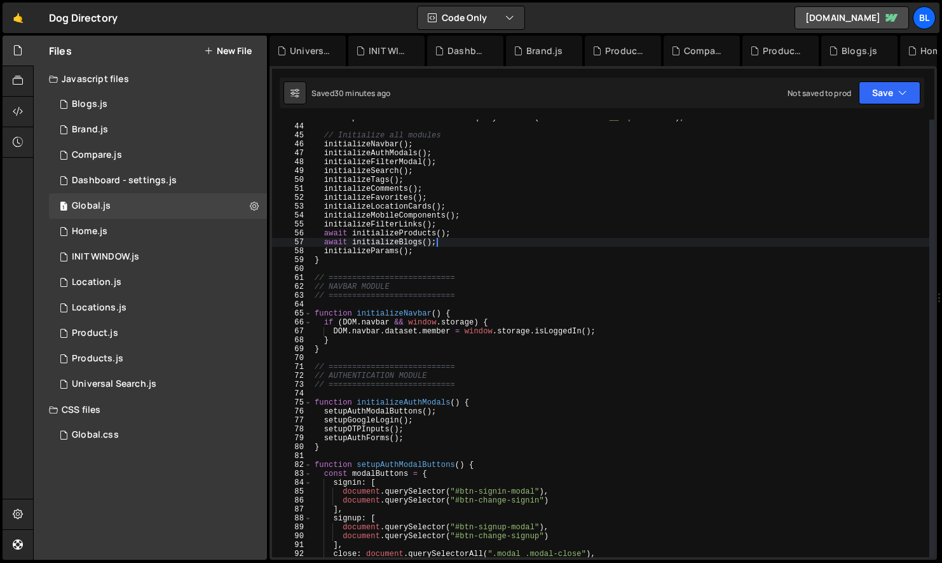
click at [450, 240] on div "DOM . inputSearchClear = document . querySelector ( ".navbar-mobile__input-clea…" at bounding box center [620, 340] width 617 height 455
click at [462, 231] on div "DOM . inputSearchClear = document . querySelector ( ".navbar-mobile__input-clea…" at bounding box center [620, 340] width 617 height 455
type textarea "// await initializeBlogs();"
click at [136, 235] on div "1 Home.js 0" at bounding box center [158, 231] width 218 height 25
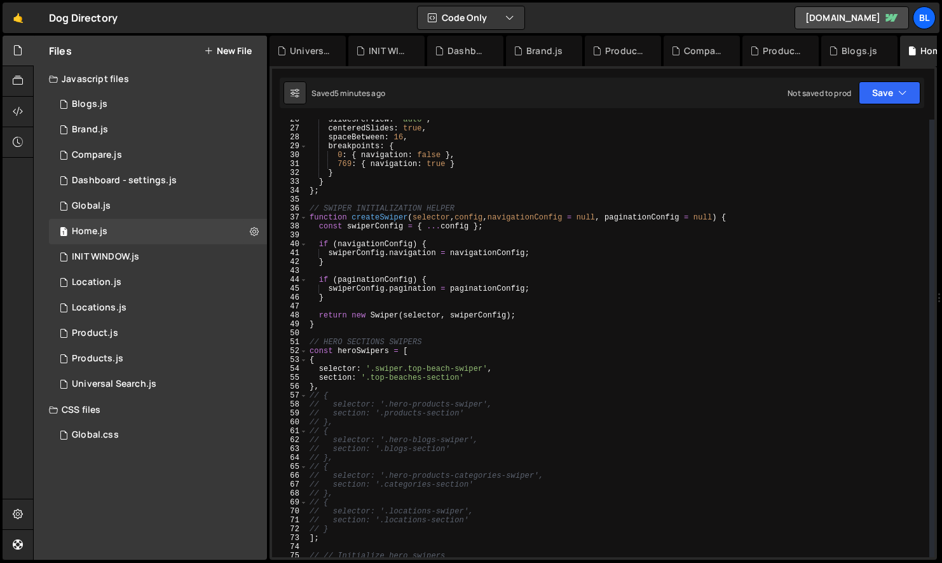
scroll to position [319, 0]
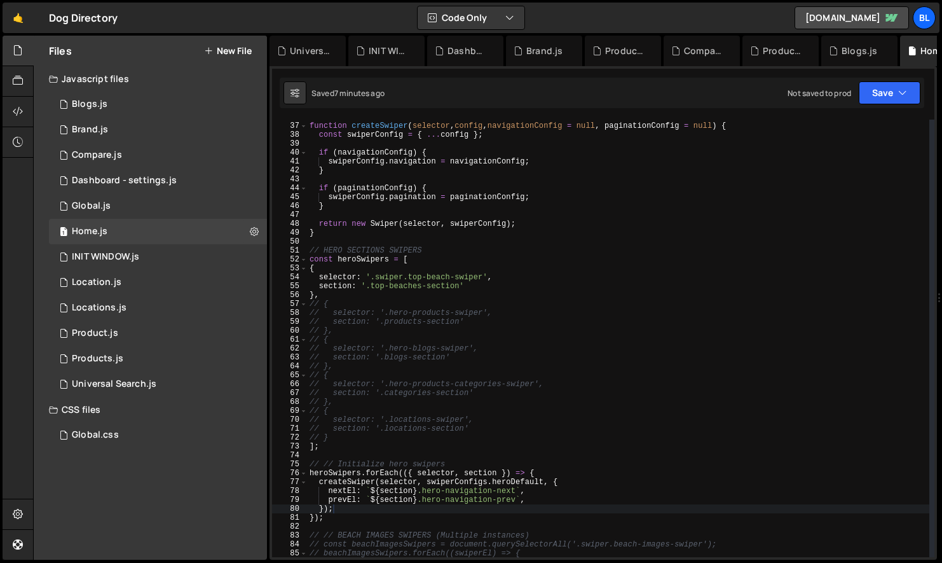
click at [593, 315] on div "// SWIPER INITIALIZATION HELPER function createSwiper ( selector , config , nav…" at bounding box center [618, 340] width 623 height 455
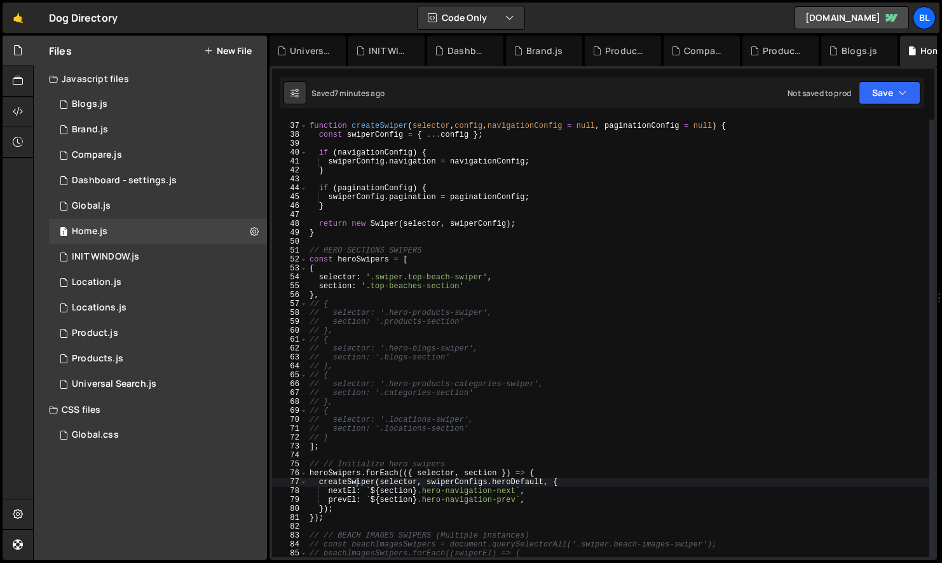
click at [355, 486] on div "// SWIPER INITIALIZATION HELPER function createSwiper ( selector , config , nav…" at bounding box center [618, 340] width 623 height 455
click at [431, 471] on div "// SWIPER INITIALIZATION HELPER function createSwiper ( selector , config , nav…" at bounding box center [618, 340] width 623 height 455
type textarea "heroSwipers.forEach(({ selector, section }) => {"
click at [431, 471] on div "// SWIPER INITIALIZATION HELPER function createSwiper ( selector , config , nav…" at bounding box center [618, 340] width 623 height 455
click at [549, 474] on div "// SWIPER INITIALIZATION HELPER function createSwiper ( selector , config , nav…" at bounding box center [618, 340] width 623 height 455
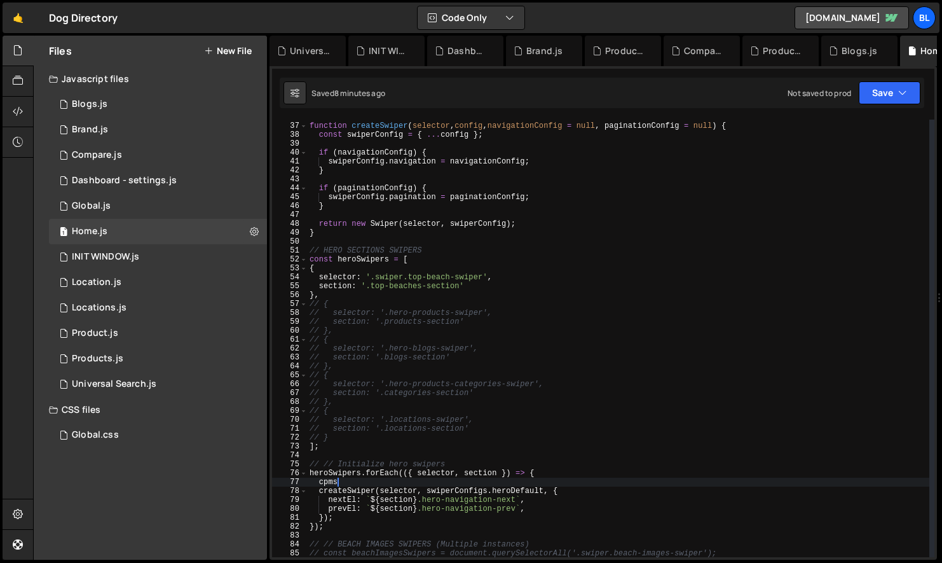
type textarea "cpmsp"
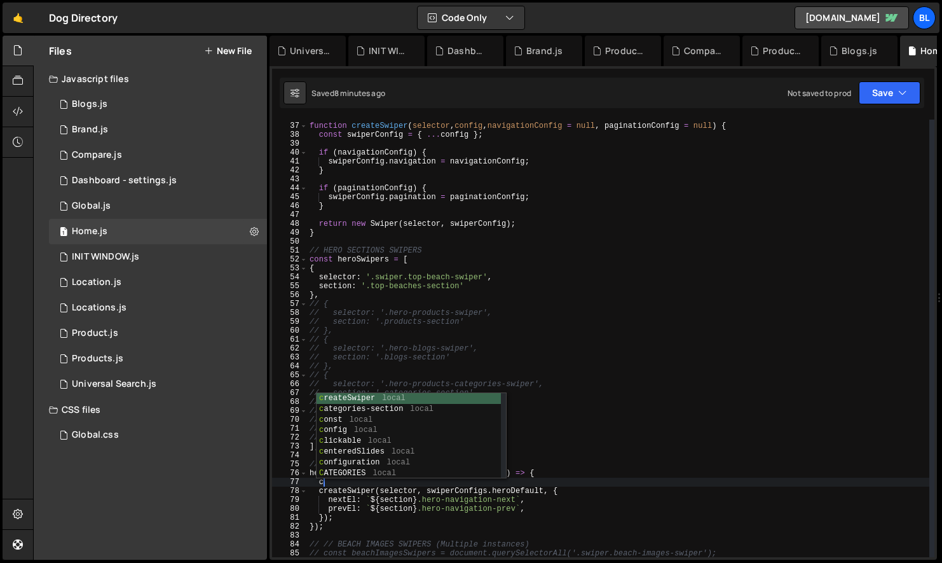
scroll to position [0, 1]
type textarea "cpms"
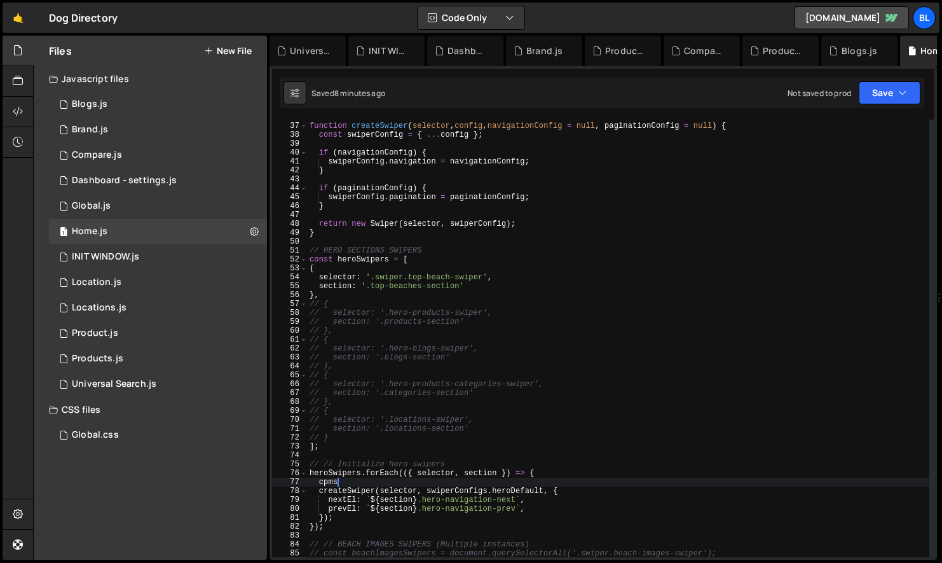
scroll to position [0, 0]
type textarea "cpms"
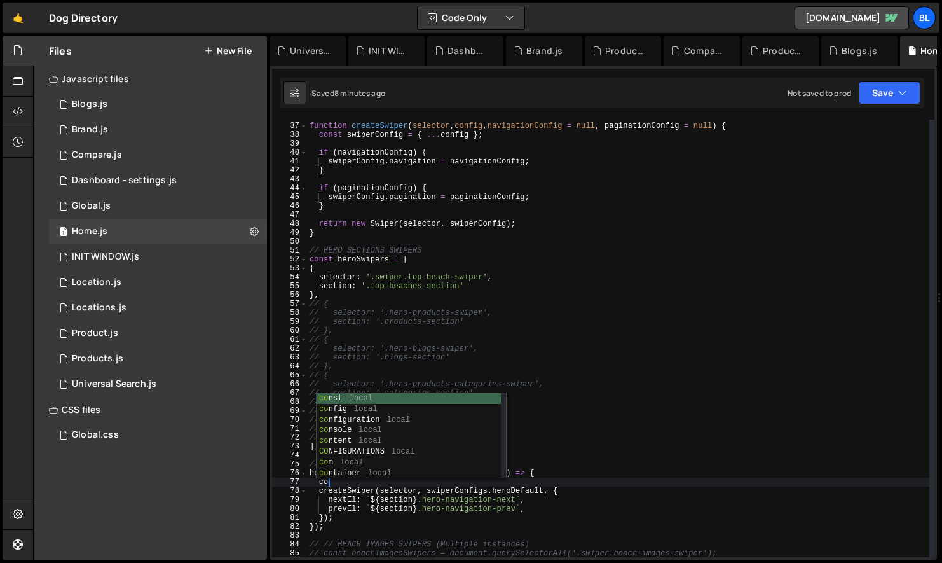
type textarea "coms"
type textarea "c"
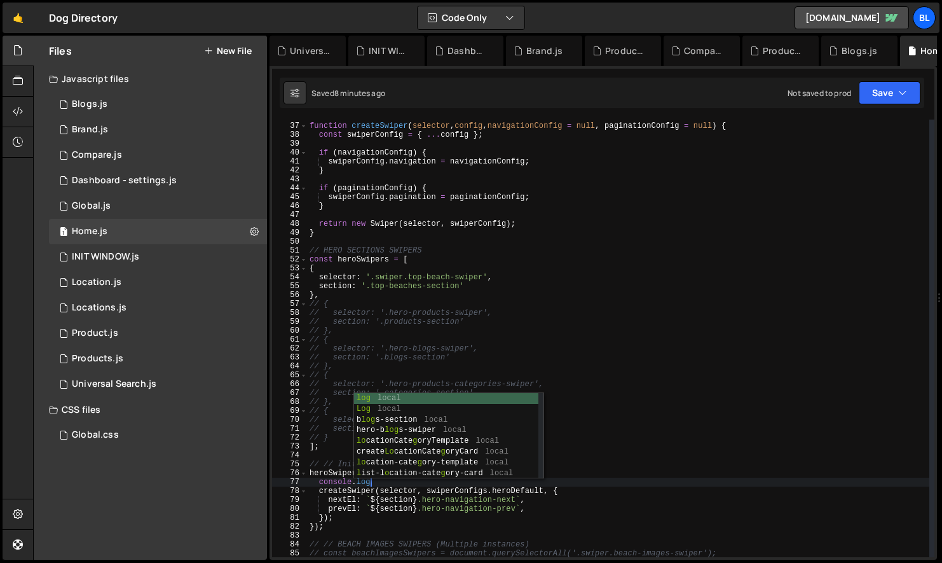
paste textarea "selector)"
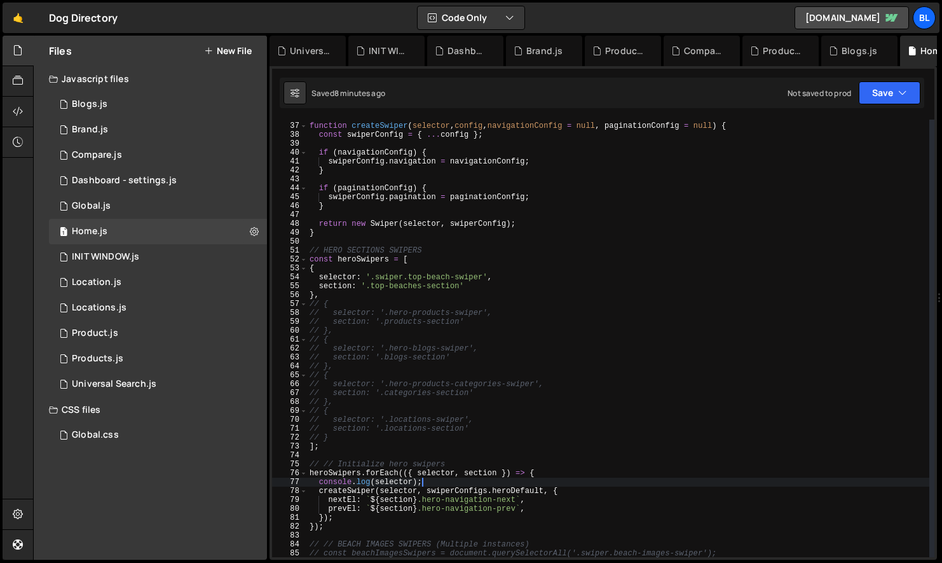
scroll to position [0, 8]
click at [469, 279] on div "// SWIPER INITIALIZATION HELPER function createSwiper ( selector , config , nav…" at bounding box center [618, 340] width 623 height 455
paste textarea "swiper top-beach-swiper"
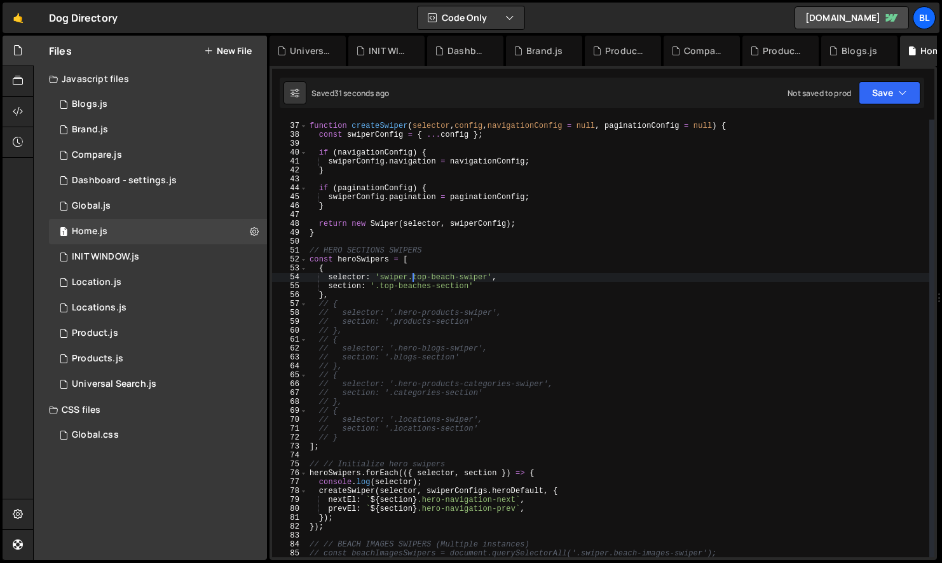
scroll to position [0, 8]
type textarea "selector: '.swiper.top-beach-swiper',"
click at [462, 458] on div "// SWIPER INITIALIZATION HELPER function createSwiper ( selector , config , nav…" at bounding box center [618, 340] width 623 height 455
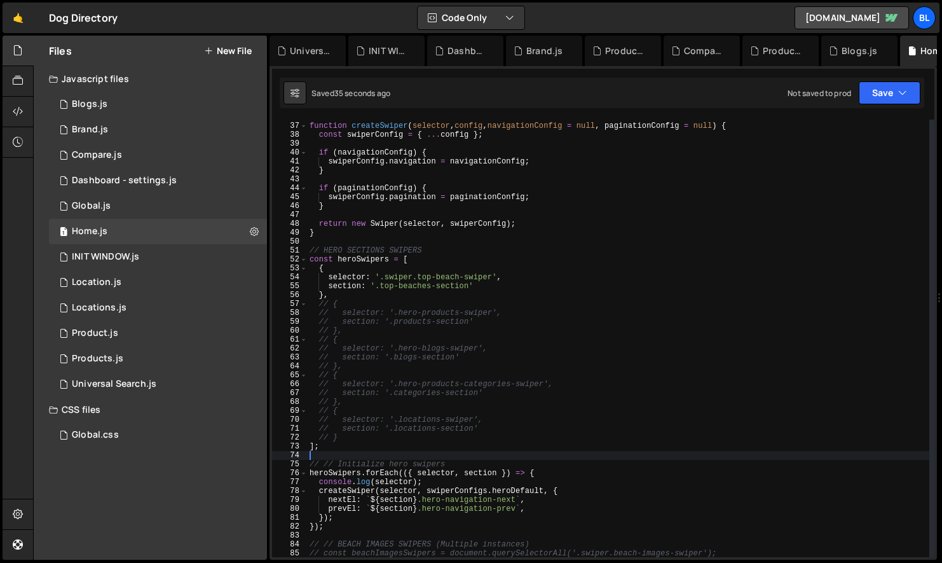
click at [434, 484] on div "// SWIPER INITIALIZATION HELPER function createSwiper ( selector , config , nav…" at bounding box center [618, 340] width 623 height 455
click at [545, 475] on div "// SWIPER INITIALIZATION HELPER function createSwiper ( selector , config , nav…" at bounding box center [618, 340] width 623 height 455
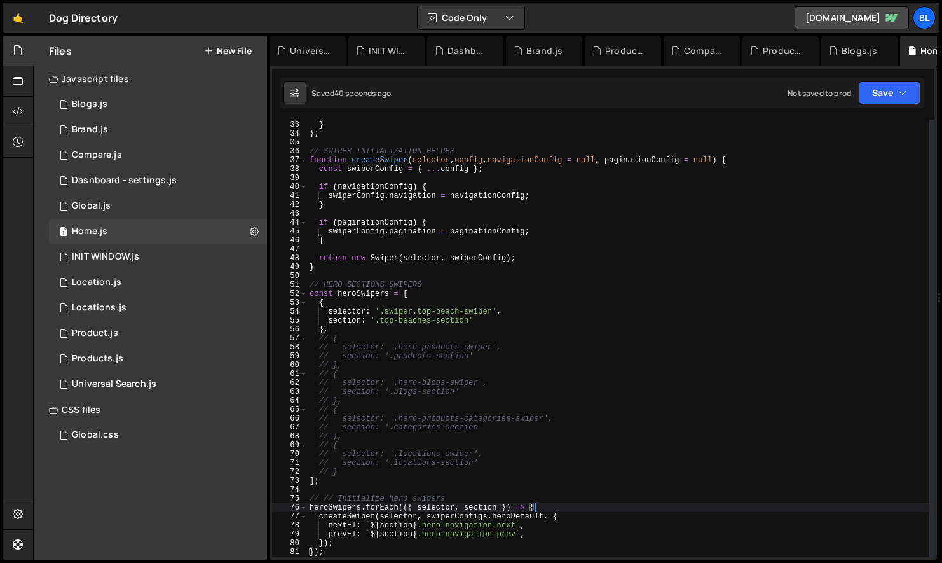
scroll to position [285, 0]
click at [388, 256] on div "} } } ; // SWIPER INITIALIZATION HELPER function createSwiper ( selector , conf…" at bounding box center [618, 338] width 623 height 455
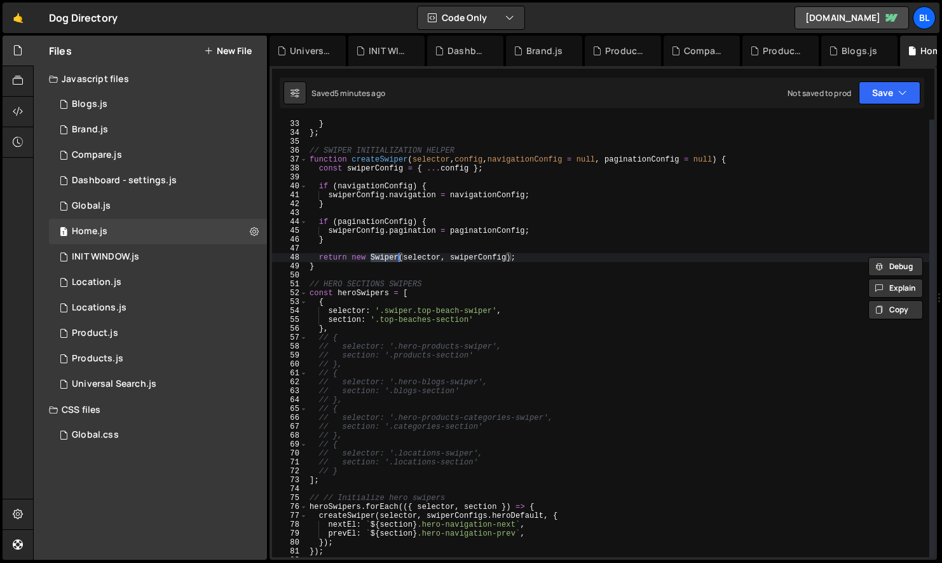
click at [511, 270] on div "} } } ; // SWIPER INITIALIZATION HELPER function createSwiper ( selector , conf…" at bounding box center [618, 338] width 623 height 455
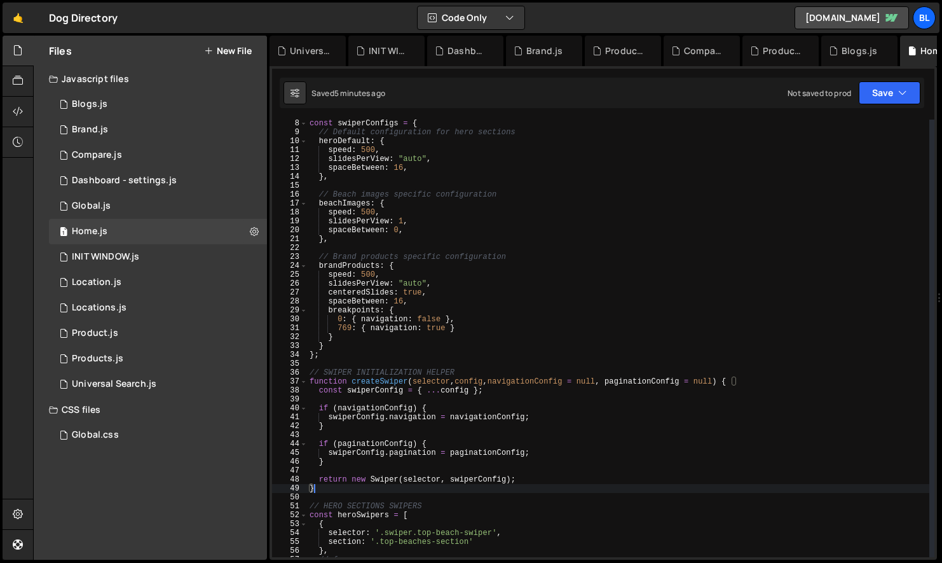
scroll to position [0, 0]
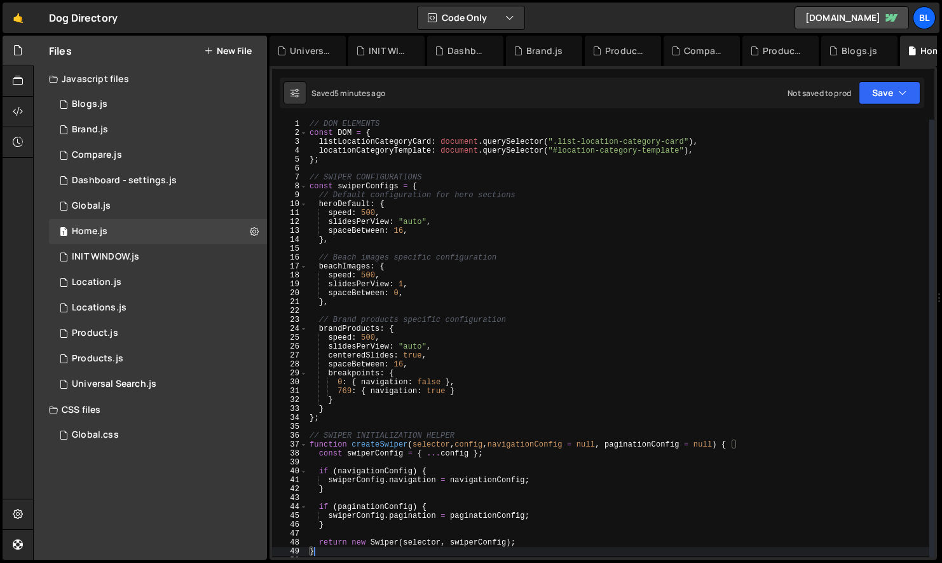
click at [423, 228] on div "// DOM ELEMENTS const DOM = { listLocationCategoryCard : document . querySelect…" at bounding box center [618, 347] width 623 height 455
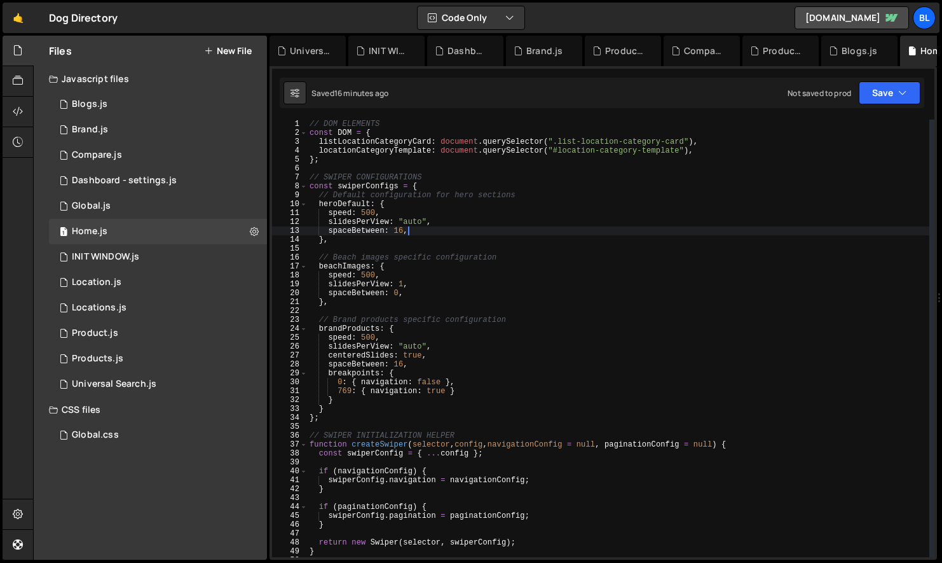
click at [464, 371] on div "// DOM ELEMENTS const DOM = { listLocationCategoryCard : document . querySelect…" at bounding box center [618, 347] width 623 height 455
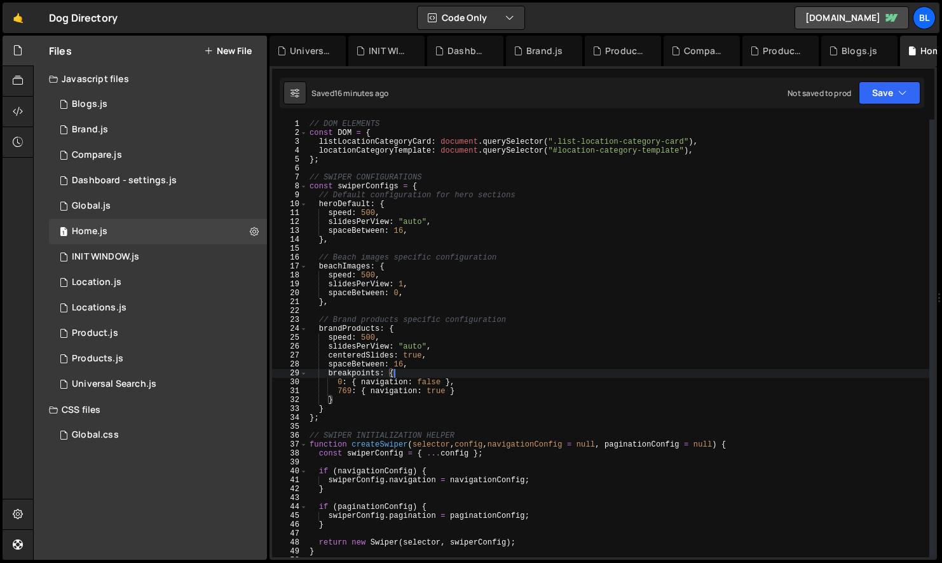
click at [467, 354] on div "// DOM ELEMENTS const DOM = { listLocationCategoryCard : document . querySelect…" at bounding box center [618, 347] width 623 height 455
click at [469, 345] on div "// DOM ELEMENTS const DOM = { listLocationCategoryCard : document . querySelect…" at bounding box center [618, 347] width 623 height 455
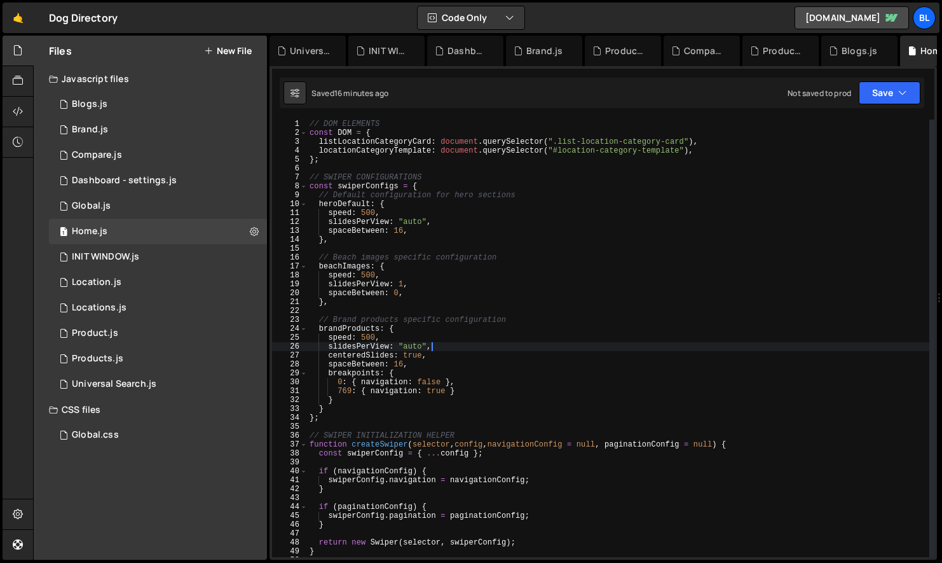
click at [472, 340] on div "// DOM ELEMENTS const DOM = { listLocationCategoryCard : document . querySelect…" at bounding box center [618, 347] width 623 height 455
click at [471, 336] on div "// DOM ELEMENTS const DOM = { listLocationCategoryCard : document . querySelect…" at bounding box center [618, 347] width 623 height 455
click at [465, 362] on div "// DOM ELEMENTS const DOM = { listLocationCategoryCard : document . querySelect…" at bounding box center [618, 347] width 623 height 455
click at [446, 305] on div "// DOM ELEMENTS const DOM = { listLocationCategoryCard : document . querySelect…" at bounding box center [618, 347] width 623 height 455
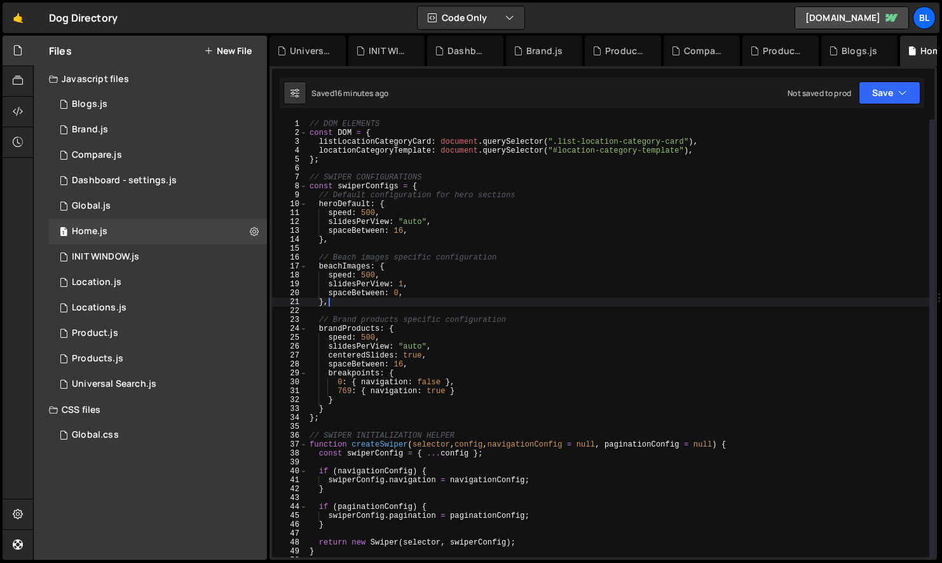
click at [449, 233] on div "// DOM ELEMENTS const DOM = { listLocationCategoryCard : document . querySelect…" at bounding box center [618, 347] width 623 height 455
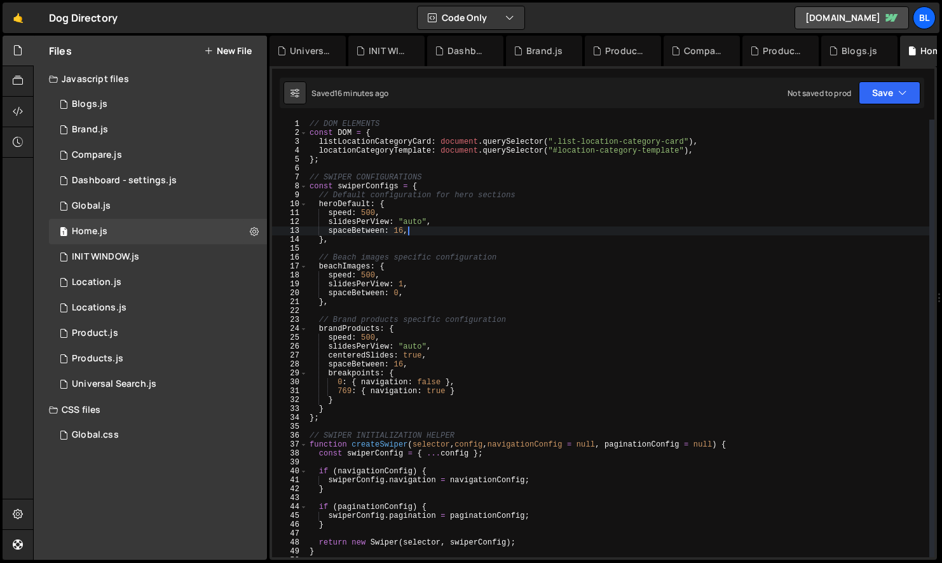
click at [478, 195] on div "// DOM ELEMENTS const DOM = { listLocationCategoryCard : document . querySelect…" at bounding box center [618, 347] width 623 height 455
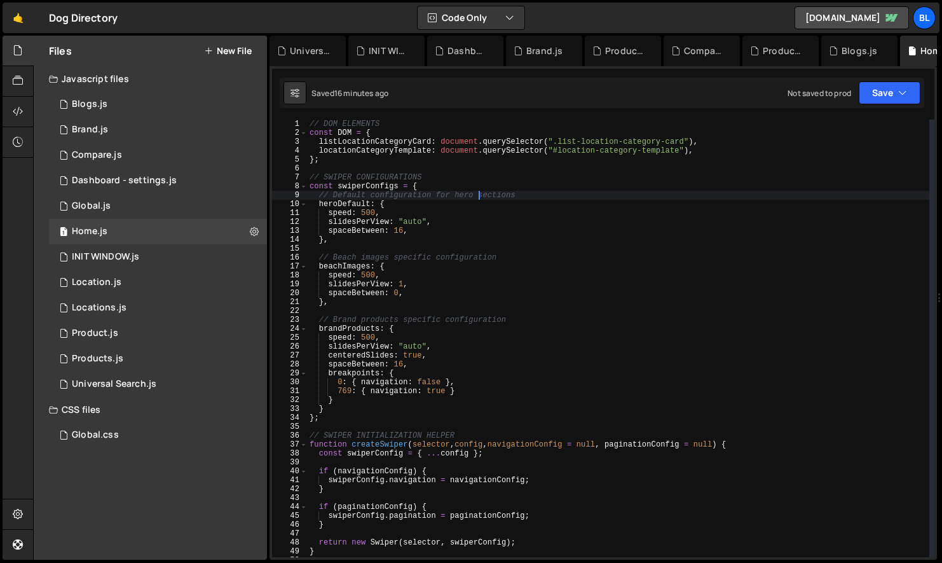
click at [506, 183] on div "// DOM ELEMENTS const DOM = { listLocationCategoryCard : document . querySelect…" at bounding box center [618, 347] width 623 height 455
click at [514, 191] on div "// DOM ELEMENTS const DOM = { listLocationCategoryCard : document . querySelect…" at bounding box center [618, 347] width 623 height 455
click at [464, 277] on div "// DOM ELEMENTS const DOM = { listLocationCategoryCard : document . querySelect…" at bounding box center [618, 347] width 623 height 455
click at [369, 182] on div "// DOM ELEMENTS const DOM = { listLocationCategoryCard : document . querySelect…" at bounding box center [618, 347] width 623 height 455
click at [369, 182] on div "// DOM ELEMENTS const DOM = { listLocationCategoryCard : document . querySelect…" at bounding box center [618, 338] width 623 height 437
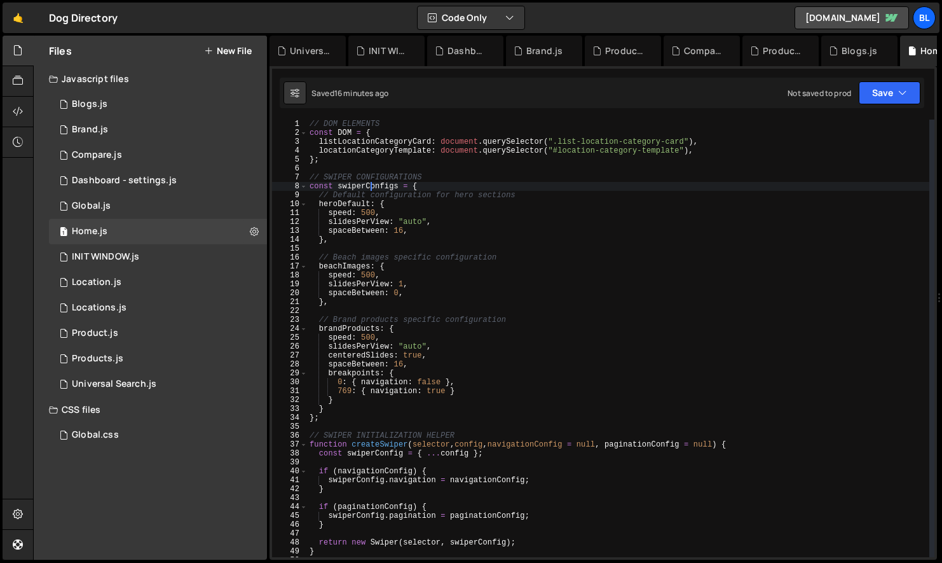
click at [366, 195] on div "// DOM ELEMENTS const DOM = { listLocationCategoryCard : document . querySelect…" at bounding box center [618, 347] width 623 height 455
click at [366, 191] on div "// DOM ELEMENTS const DOM = { listLocationCategoryCard : document . querySelect…" at bounding box center [618, 347] width 623 height 455
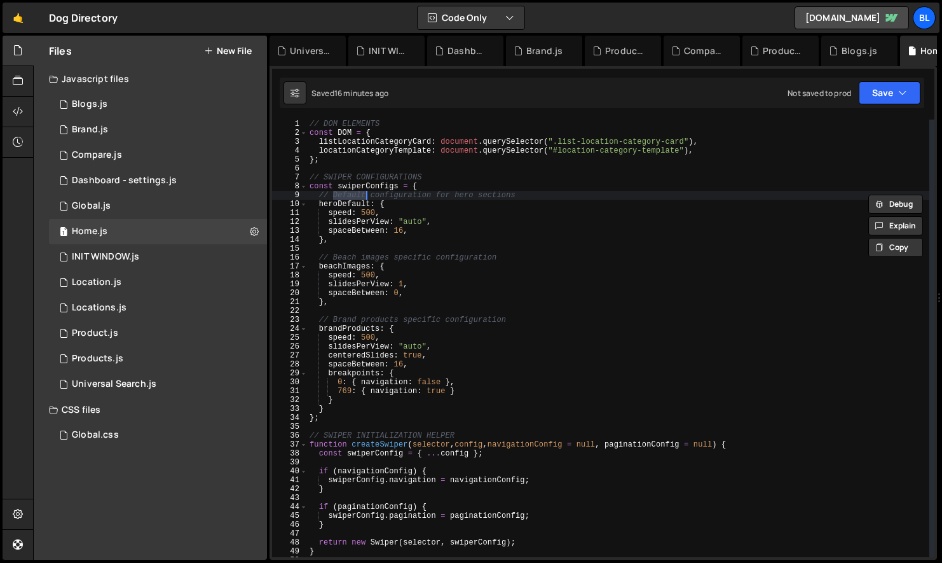
click at [368, 189] on div "// DOM ELEMENTS const DOM = { listLocationCategoryCard : document . querySelect…" at bounding box center [618, 347] width 623 height 455
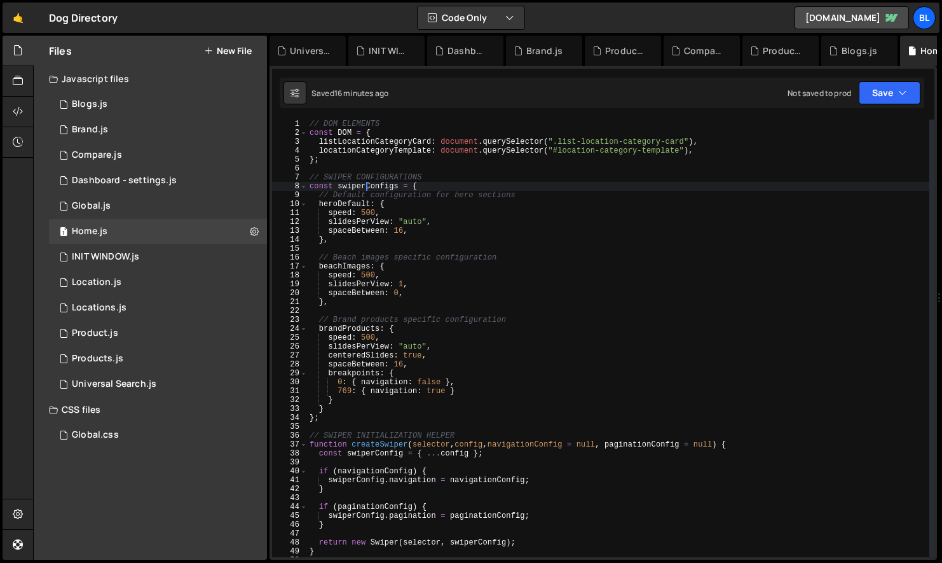
click at [369, 189] on div "// DOM ELEMENTS const DOM = { listLocationCategoryCard : document . querySelect…" at bounding box center [618, 347] width 623 height 455
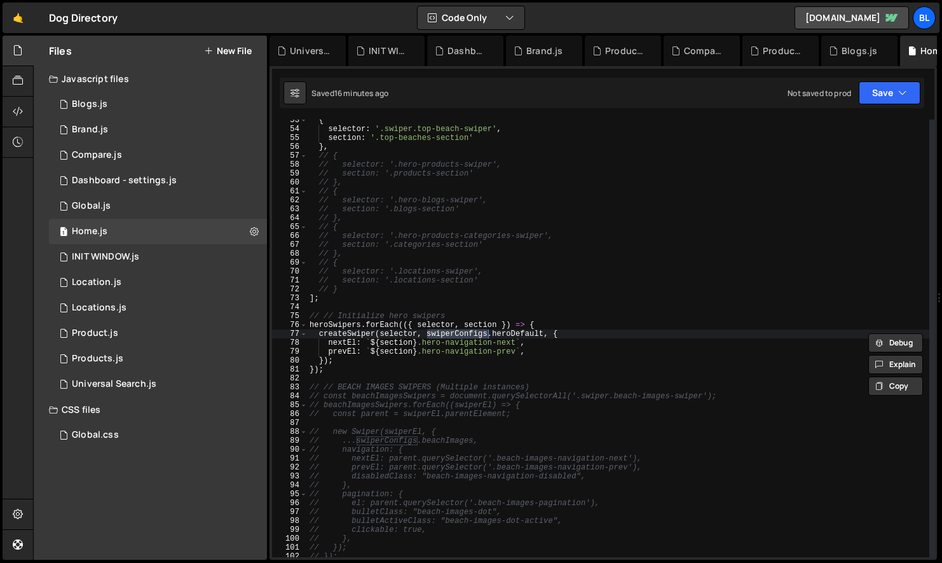
scroll to position [467, 0]
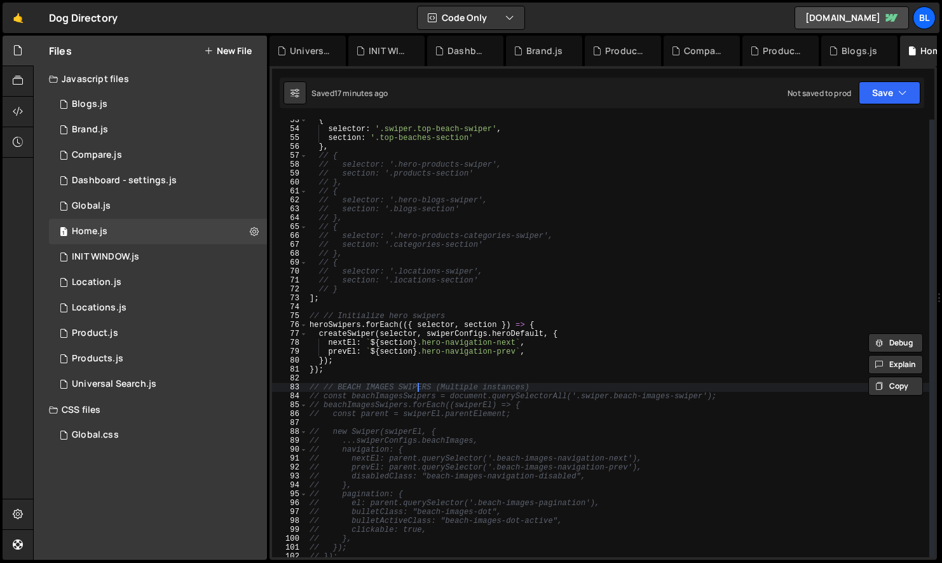
click at [418, 387] on div "{ selector : '.swiper.top-beach-swiper' , section : '.top-beaches-section' } , …" at bounding box center [618, 343] width 623 height 455
click at [418, 371] on div "{ selector : '.swiper.top-beach-swiper' , section : '.top-beaches-section' } , …" at bounding box center [618, 343] width 623 height 455
type textarea "});"
